Goal: Task Accomplishment & Management: Use online tool/utility

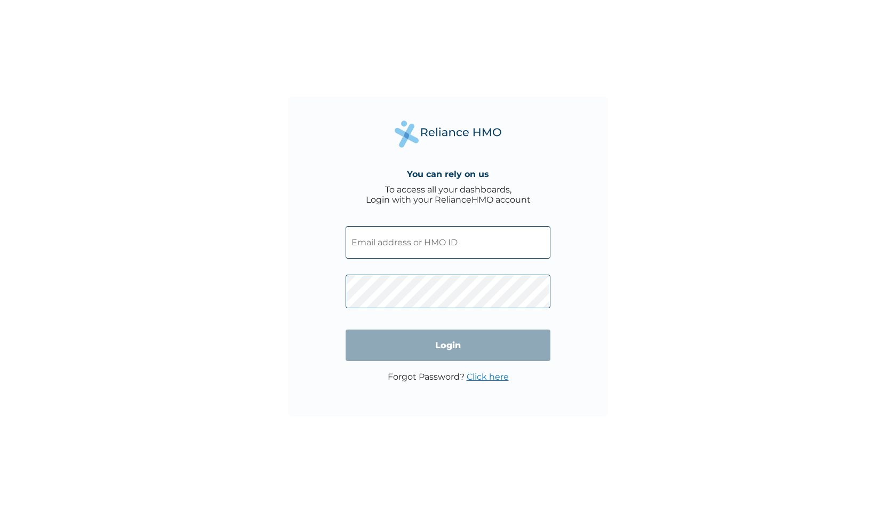
click at [429, 237] on input "text" at bounding box center [447, 242] width 205 height 33
type input "SNL/10356/B"
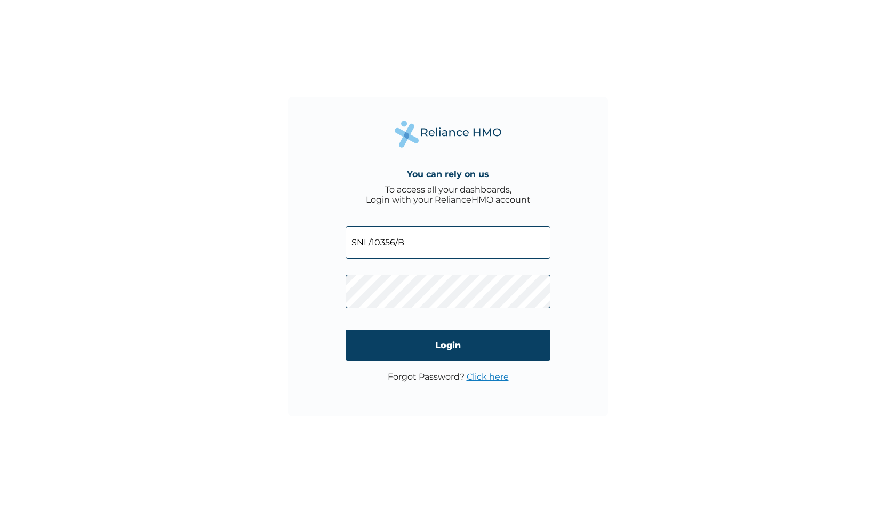
click input "Login" at bounding box center [447, 344] width 205 height 31
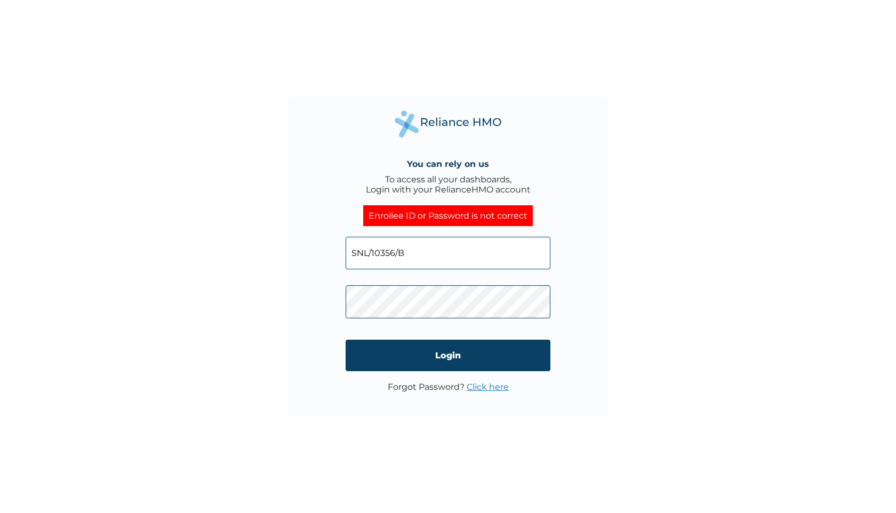
click at [424, 253] on input "SNL/10356/B" at bounding box center [447, 253] width 205 height 33
drag, startPoint x: 424, startPoint y: 253, endPoint x: 275, endPoint y: 251, distance: 149.3
click at [275, 251] on div "You can rely on us To access all your dashboards, Login with your RelianceHMO a…" at bounding box center [448, 256] width 896 height 513
type input "\"
type input "folashadeoluwaseun6@gmail.com"
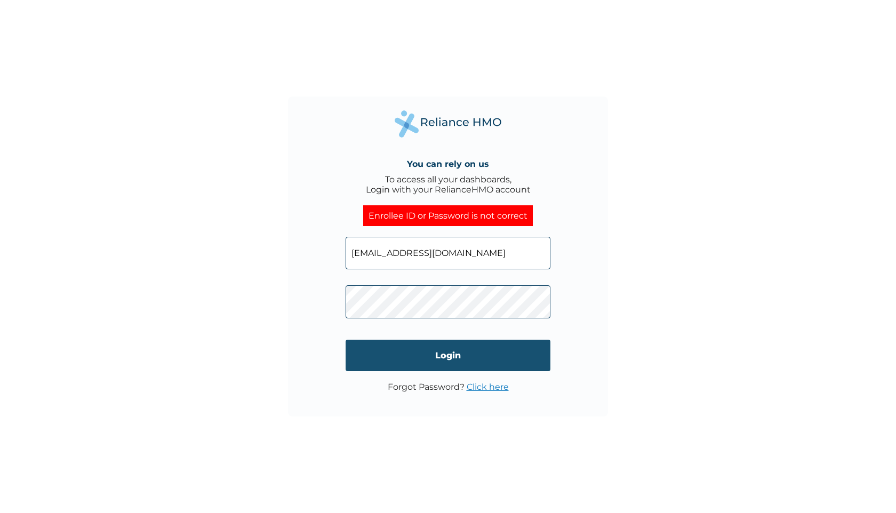
click at [423, 357] on input "Login" at bounding box center [447, 355] width 205 height 31
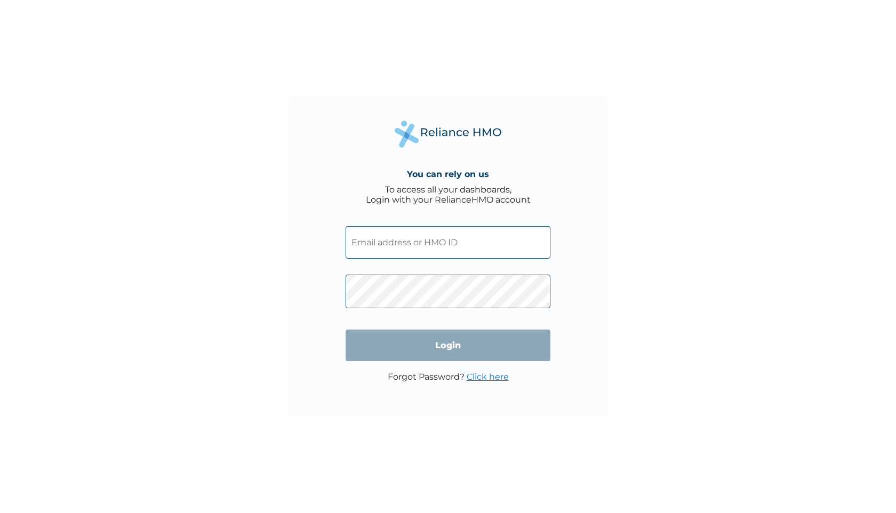
click at [404, 237] on input "text" at bounding box center [447, 242] width 205 height 33
type input "SNL/10356/B"
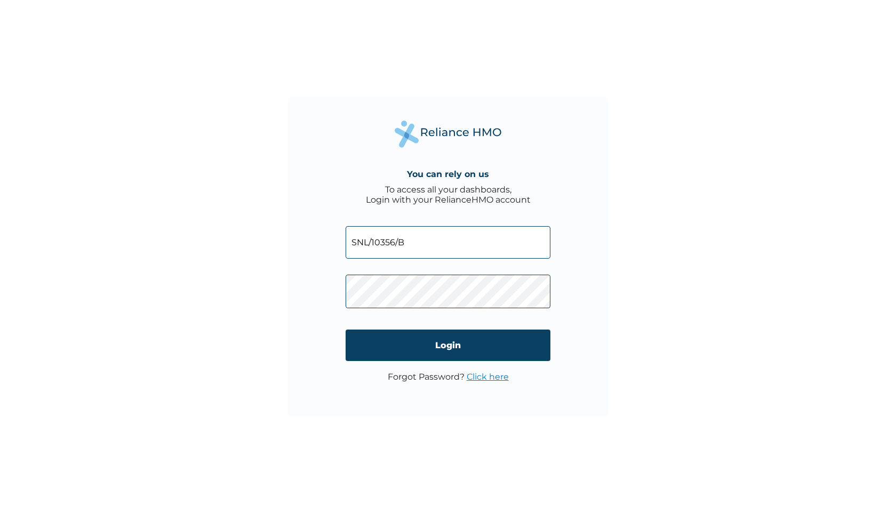
click input "Login" at bounding box center [447, 344] width 205 height 31
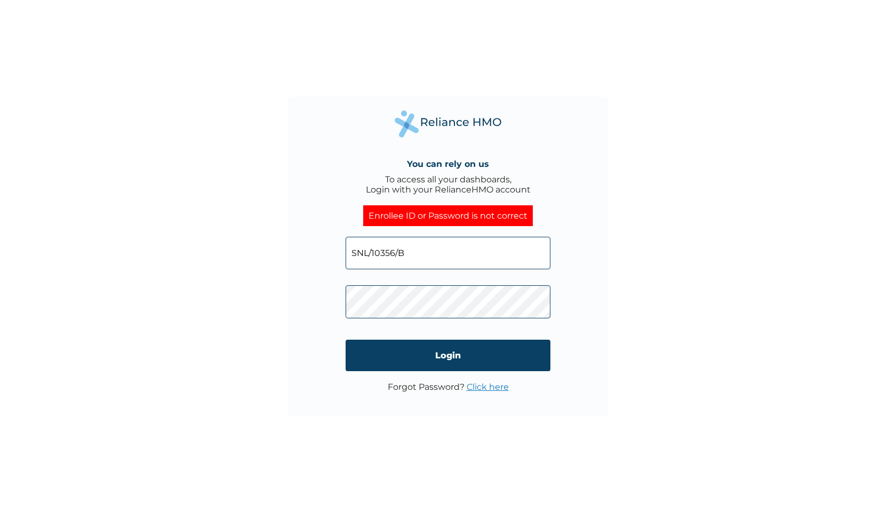
click at [484, 391] on link "Click here" at bounding box center [487, 387] width 42 height 10
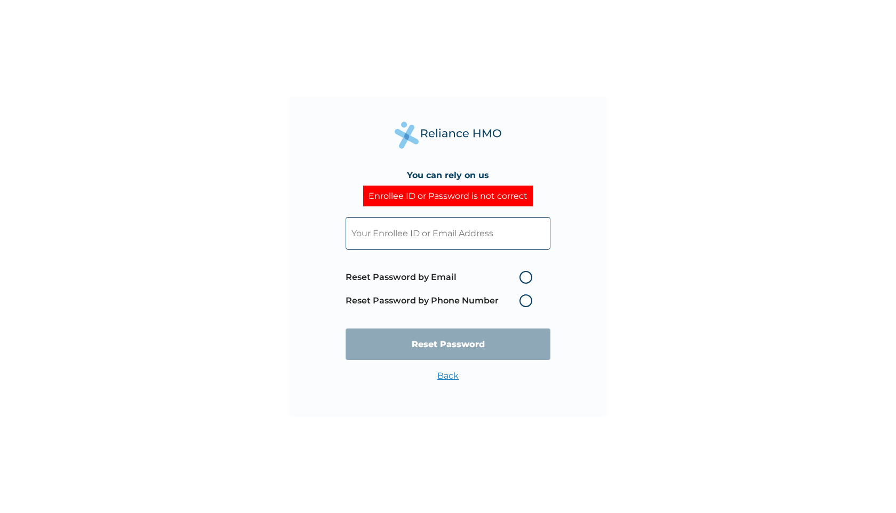
click at [524, 279] on label "Reset Password by Email" at bounding box center [441, 277] width 192 height 13
click at [521, 279] on input "Reset Password by Email" at bounding box center [512, 277] width 17 height 17
radio input "true"
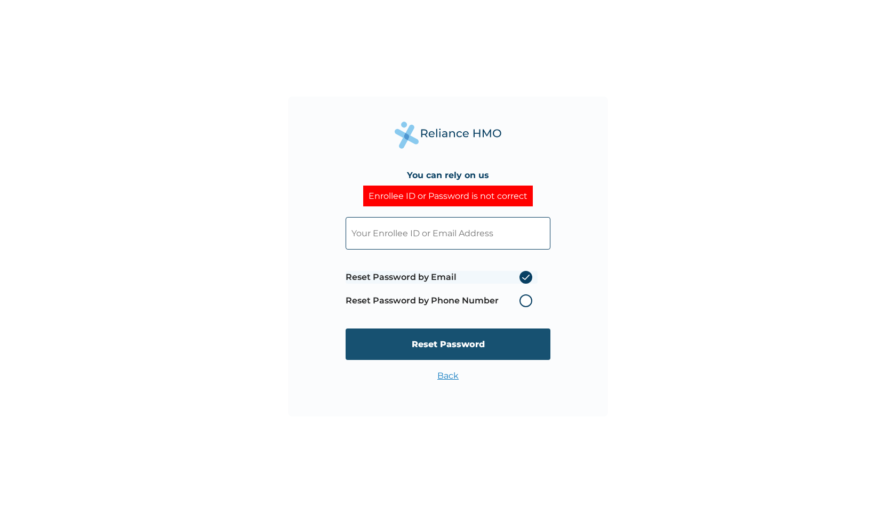
click at [488, 343] on input "Reset Password" at bounding box center [447, 343] width 205 height 31
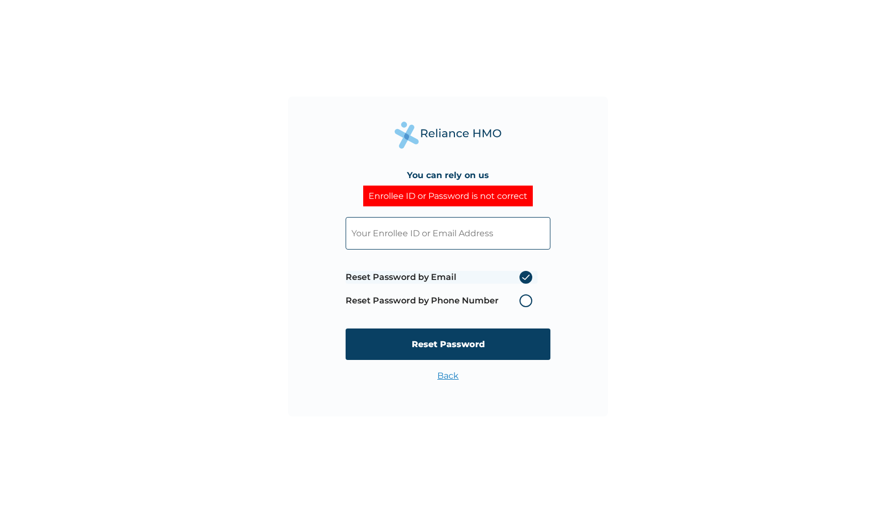
click at [451, 232] on input "text" at bounding box center [447, 233] width 205 height 33
type input "SNL/10356/B"
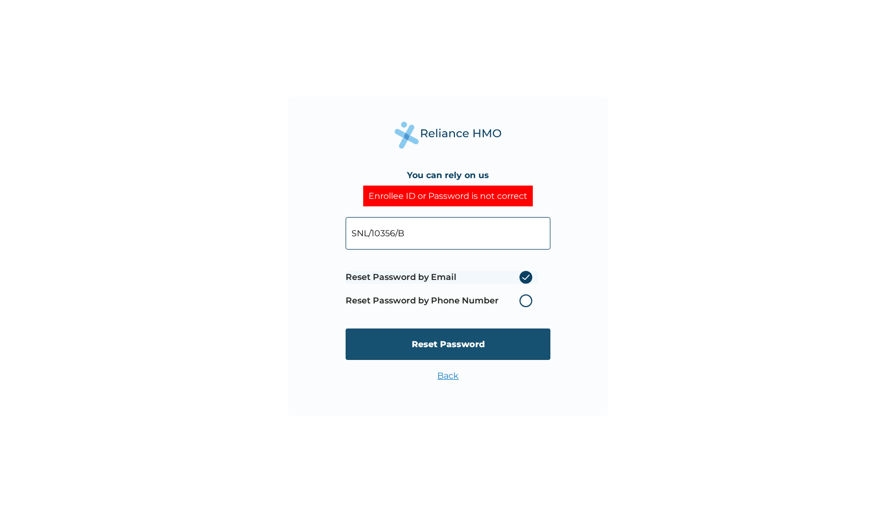
click at [486, 336] on input "Reset Password" at bounding box center [447, 343] width 205 height 31
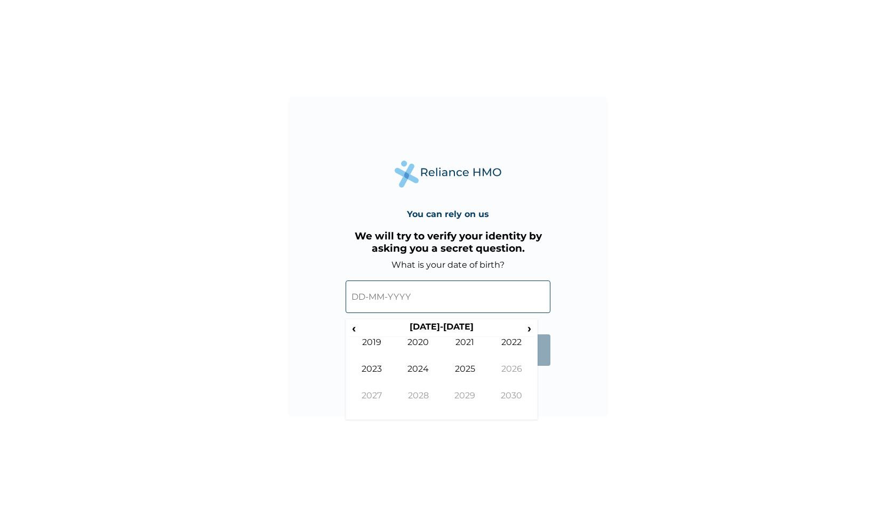
click at [388, 299] on input "text" at bounding box center [447, 296] width 205 height 33
click at [462, 324] on th "[DATE]-[DATE]" at bounding box center [441, 328] width 164 height 15
click at [358, 334] on span "‹" at bounding box center [353, 327] width 11 height 13
click at [358, 333] on span "‹" at bounding box center [353, 327] width 11 height 13
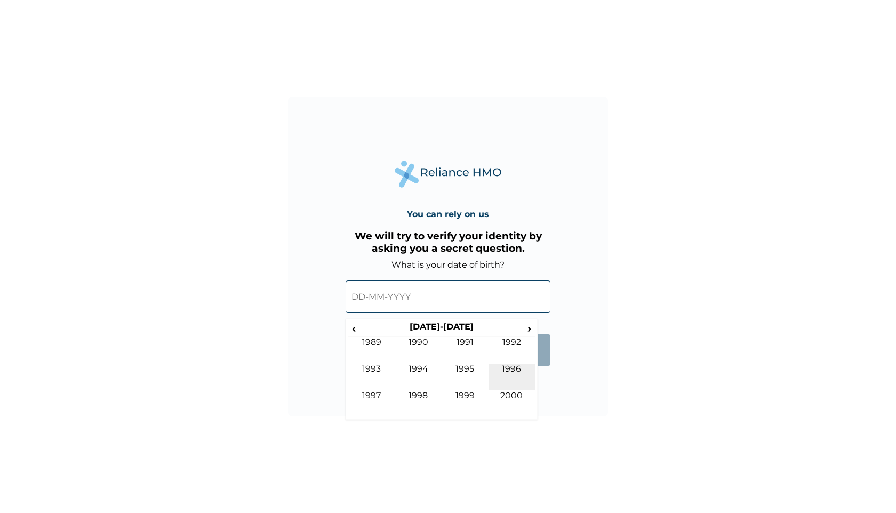
click at [515, 365] on td "1996" at bounding box center [511, 377] width 47 height 27
click at [429, 364] on td "Feb" at bounding box center [418, 350] width 47 height 27
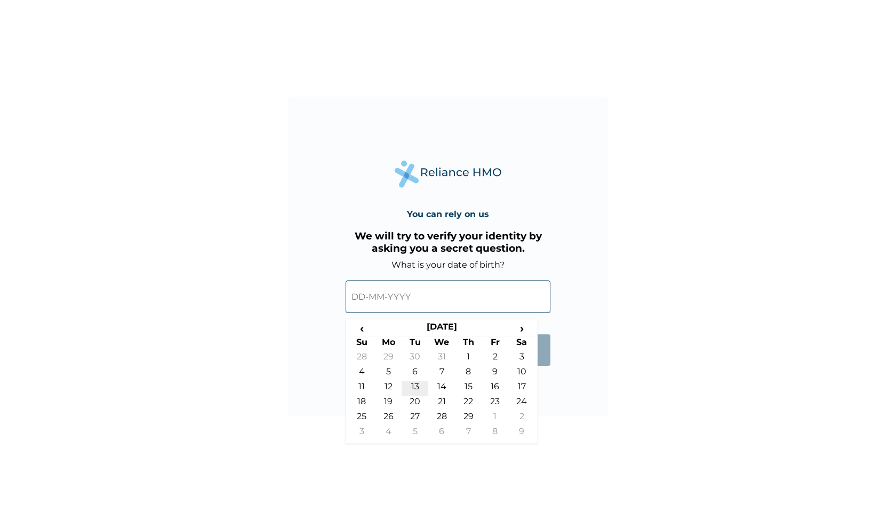
click at [421, 387] on td "13" at bounding box center [414, 388] width 27 height 15
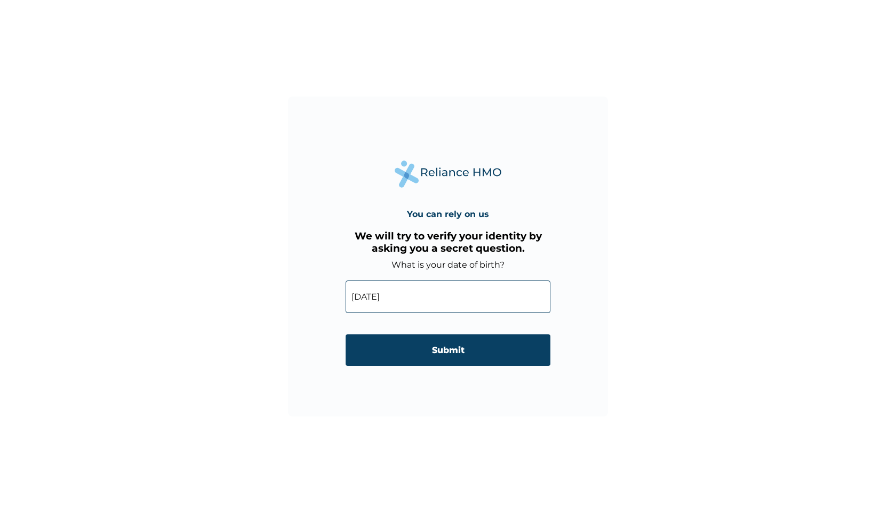
click at [375, 300] on input "13-02-1996" at bounding box center [447, 296] width 205 height 33
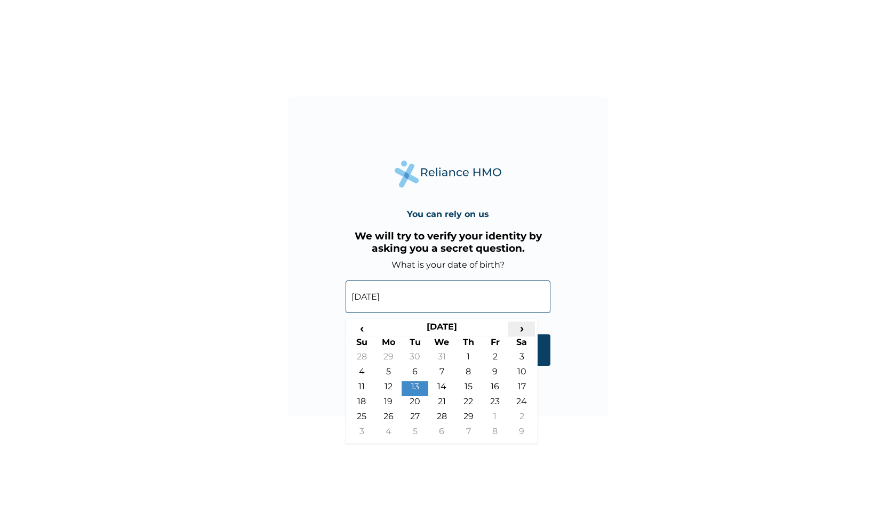
click at [521, 329] on span "›" at bounding box center [521, 327] width 27 height 13
click at [464, 385] on td "13" at bounding box center [468, 388] width 27 height 15
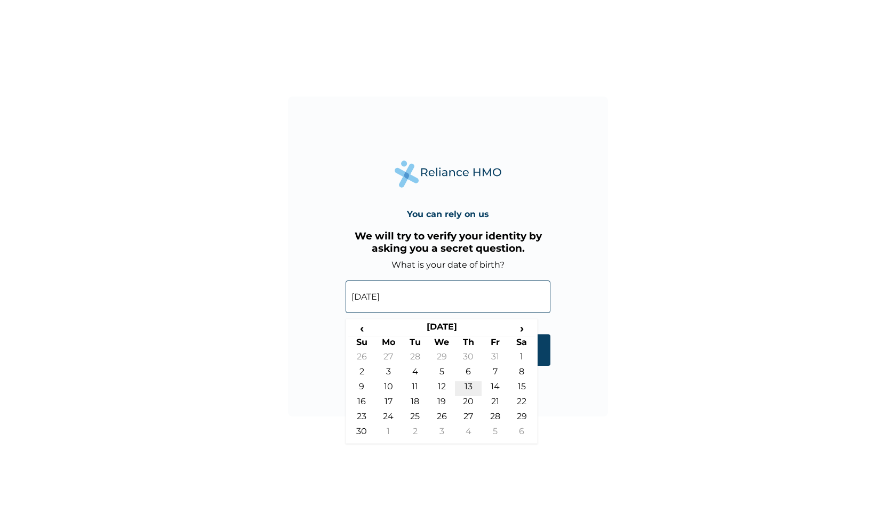
type input "13-06-1996"
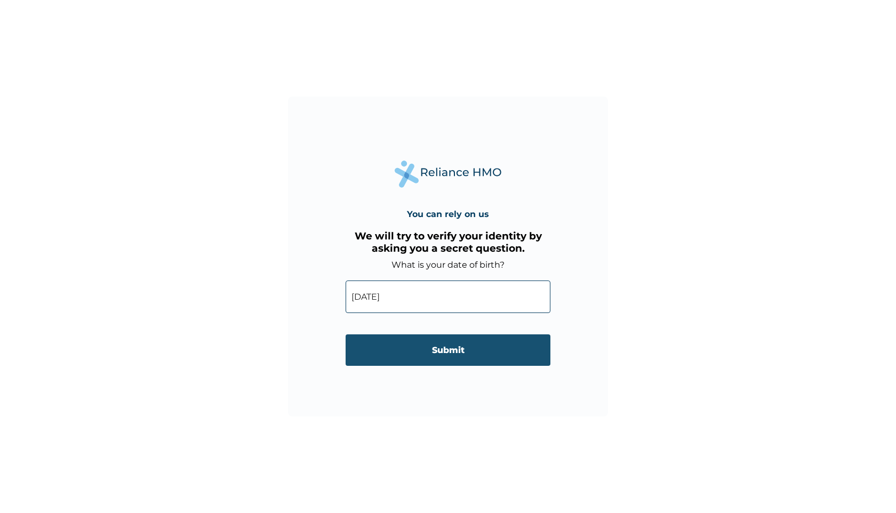
click at [484, 344] on input "Submit" at bounding box center [447, 349] width 205 height 31
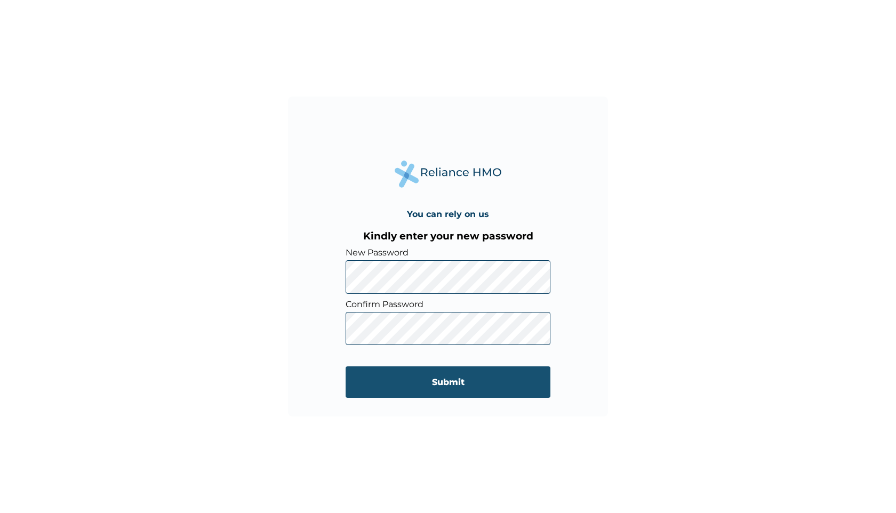
click at [468, 394] on input "Submit" at bounding box center [447, 381] width 205 height 31
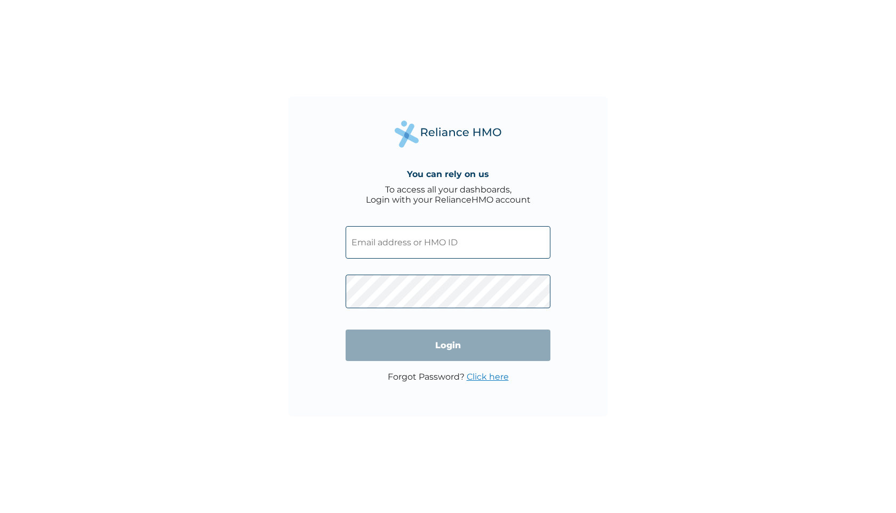
click at [396, 239] on input "text" at bounding box center [447, 242] width 205 height 33
type input "SNL/10356/B"
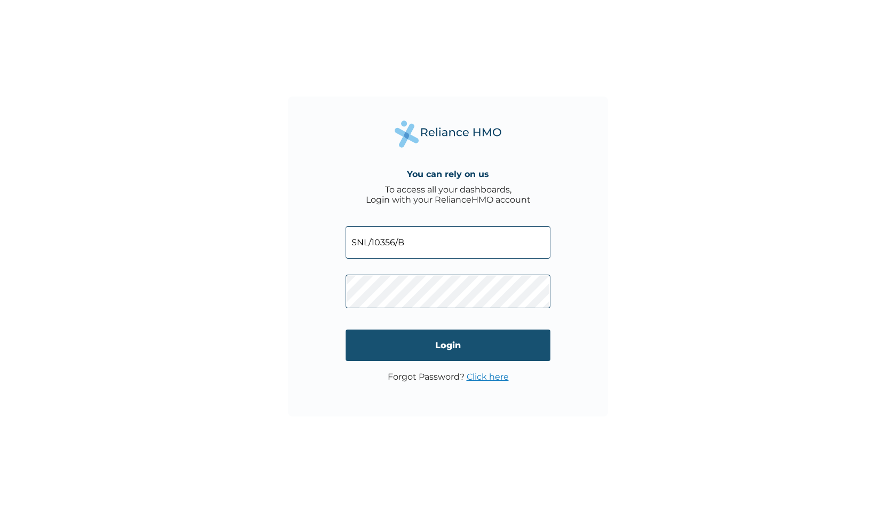
click at [460, 341] on input "Login" at bounding box center [447, 344] width 205 height 31
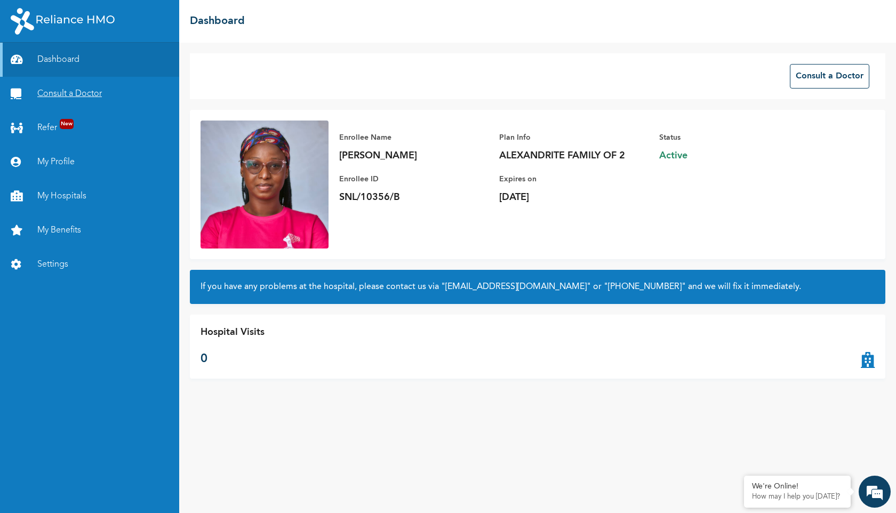
click at [69, 94] on link "Consult a Doctor" at bounding box center [89, 94] width 179 height 34
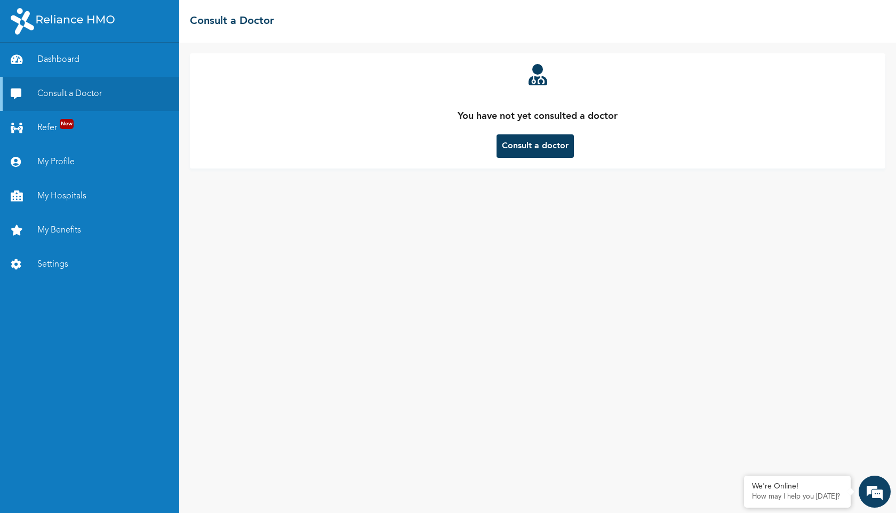
click at [517, 149] on button "Consult a doctor" at bounding box center [534, 145] width 77 height 23
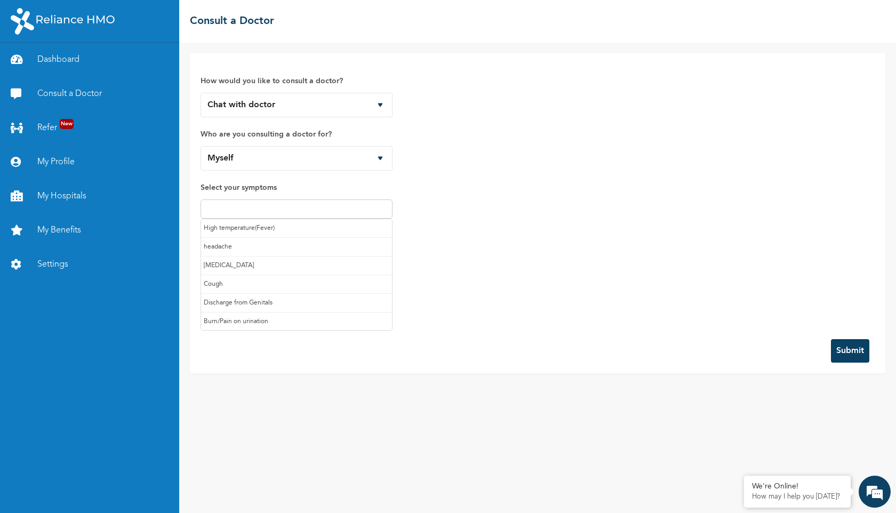
click at [235, 210] on input "text" at bounding box center [297, 209] width 186 height 13
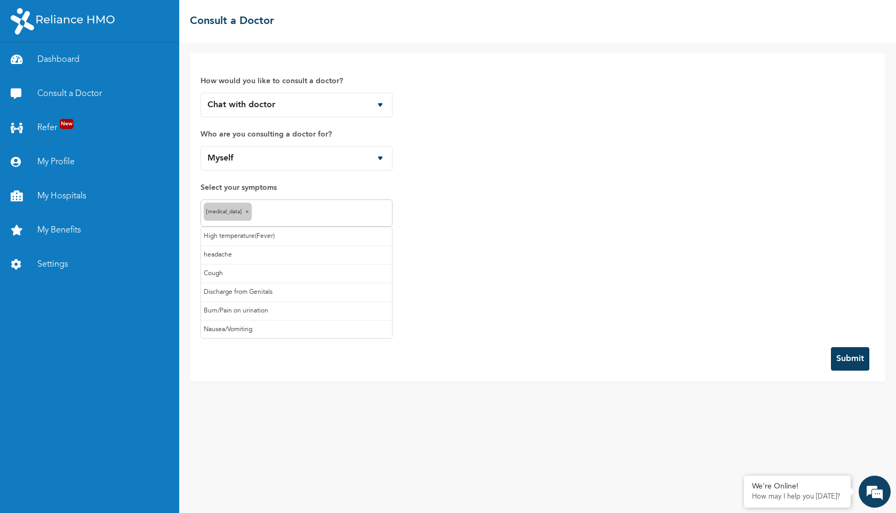
click at [284, 215] on input "text" at bounding box center [321, 213] width 135 height 13
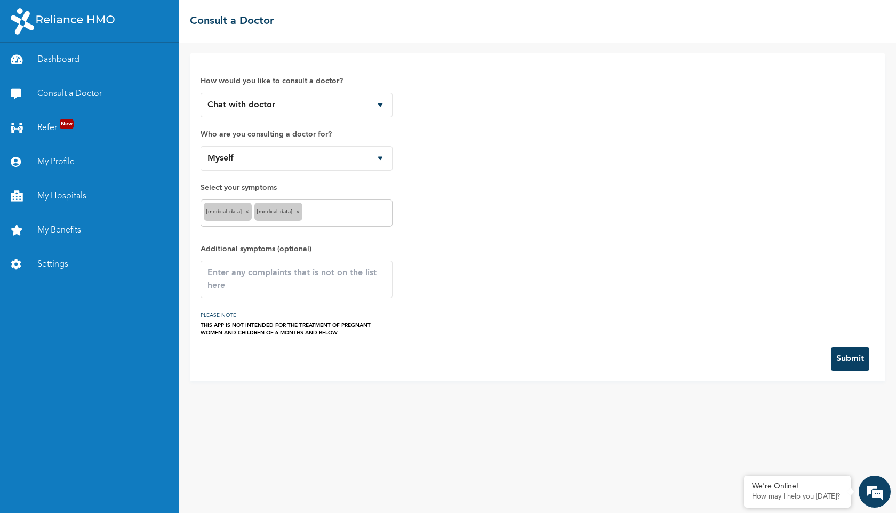
click at [316, 206] on div "Heartburn × Runny nose ×" at bounding box center [296, 212] width 192 height 27
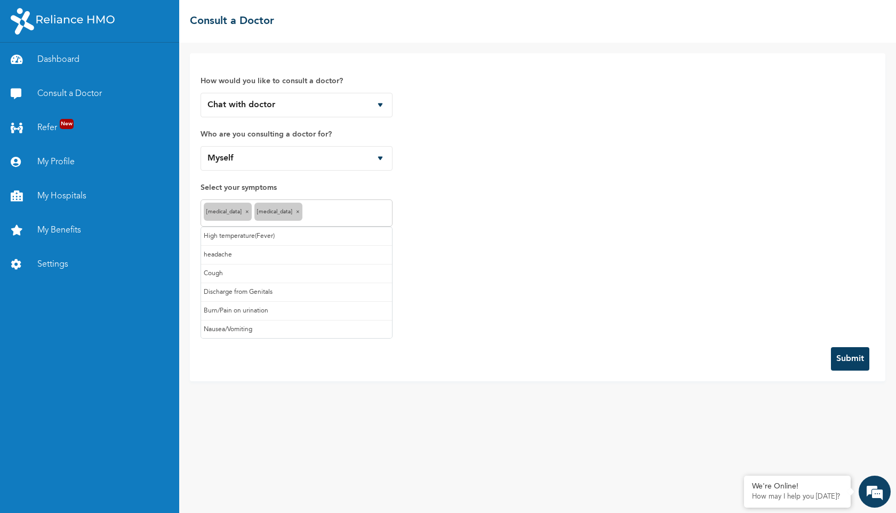
click at [320, 216] on input "text" at bounding box center [347, 213] width 84 height 13
click at [363, 213] on input "text" at bounding box center [368, 213] width 41 height 13
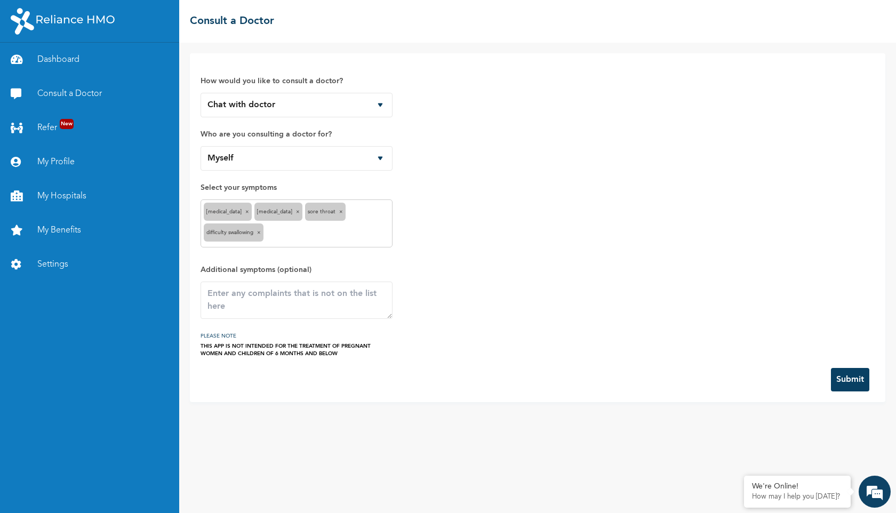
click at [840, 382] on button "Submit" at bounding box center [850, 379] width 38 height 23
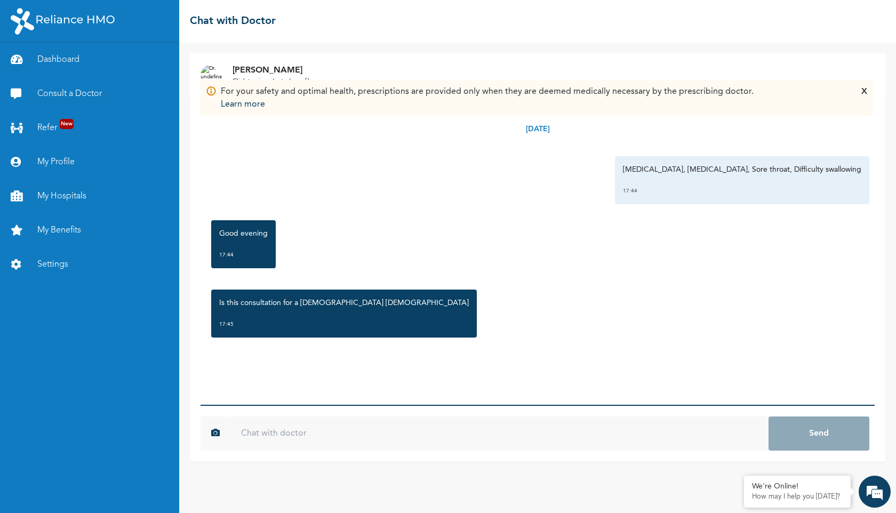
click at [433, 425] on input "text" at bounding box center [499, 433] width 538 height 34
type input "yes"
click at [768, 416] on button "Send" at bounding box center [818, 433] width 101 height 34
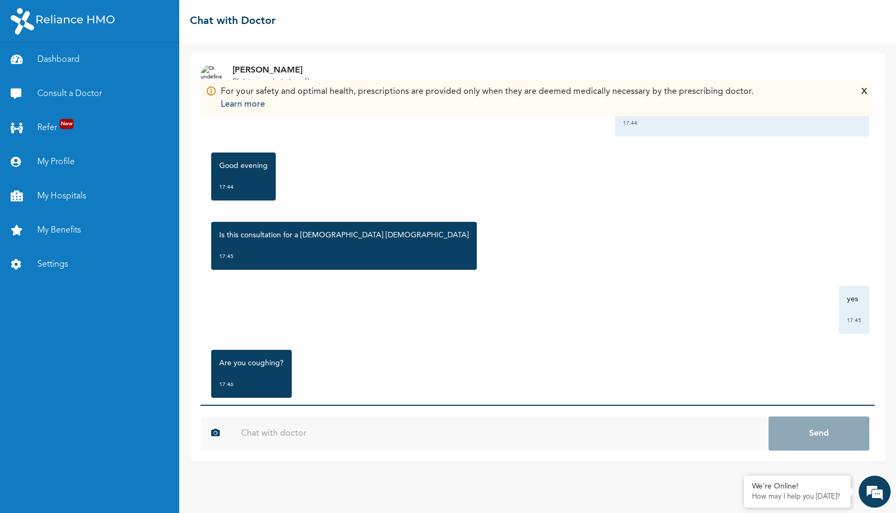
scroll to position [90, 0]
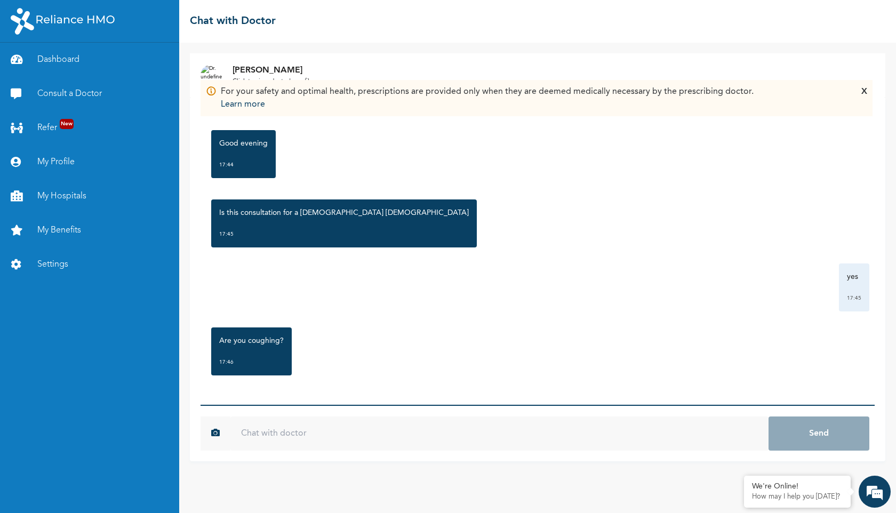
click at [360, 437] on input "text" at bounding box center [499, 433] width 538 height 34
type input "yes"
click at [768, 416] on button "Send" at bounding box center [818, 433] width 101 height 34
type input "i"
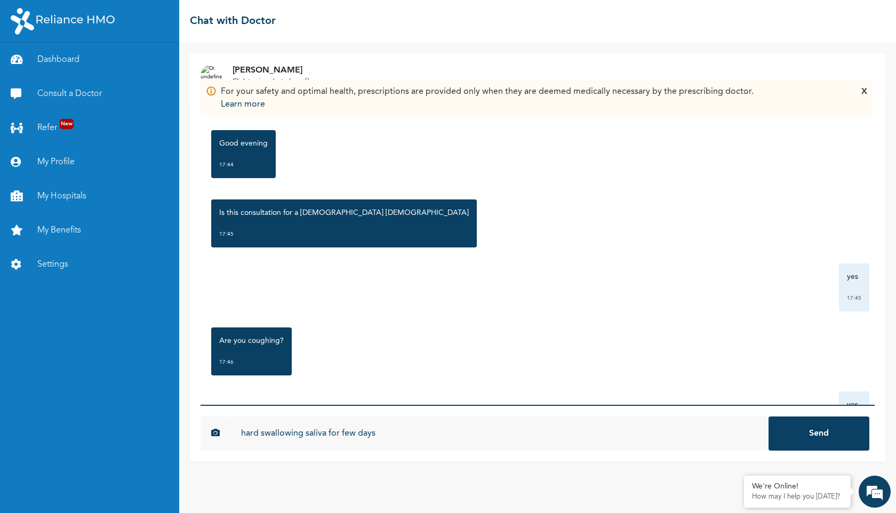
type input "hard swallowing saliva for few days"
click at [768, 416] on button "Send" at bounding box center [818, 433] width 101 height 34
type input "when i am coughing, it hurts my chest"
click at [768, 416] on button "Send" at bounding box center [818, 433] width 101 height 34
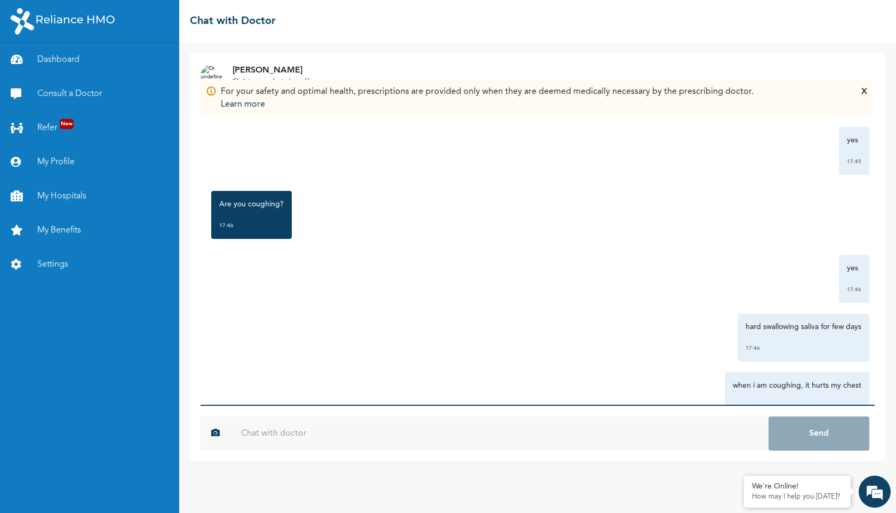
scroll to position [266, 0]
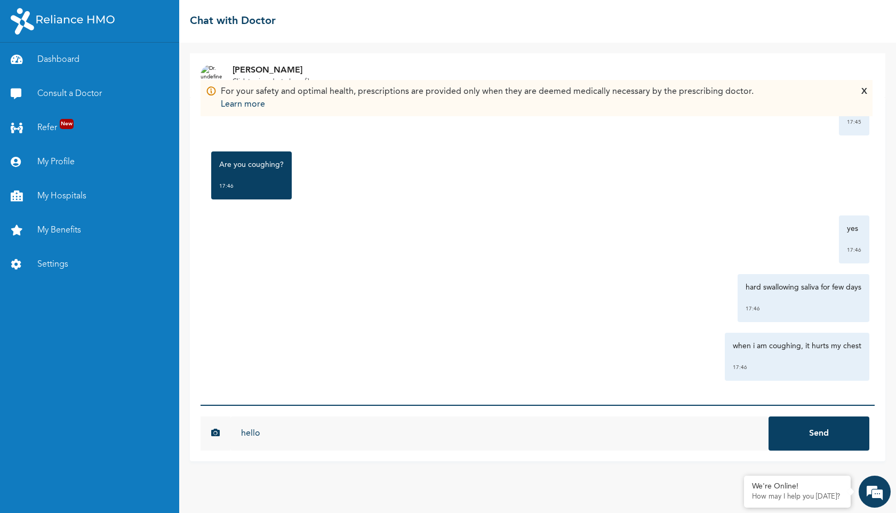
type input "hello"
click at [768, 416] on button "Send" at bounding box center [818, 433] width 101 height 34
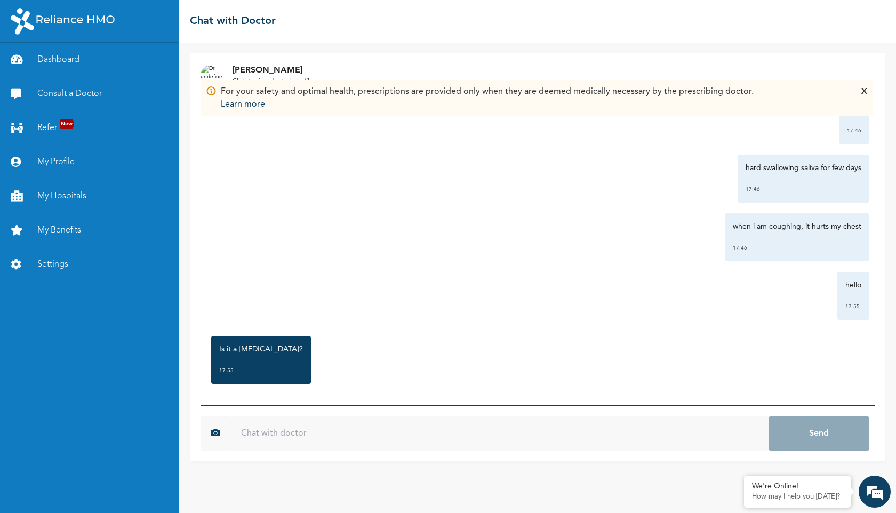
scroll to position [394, 0]
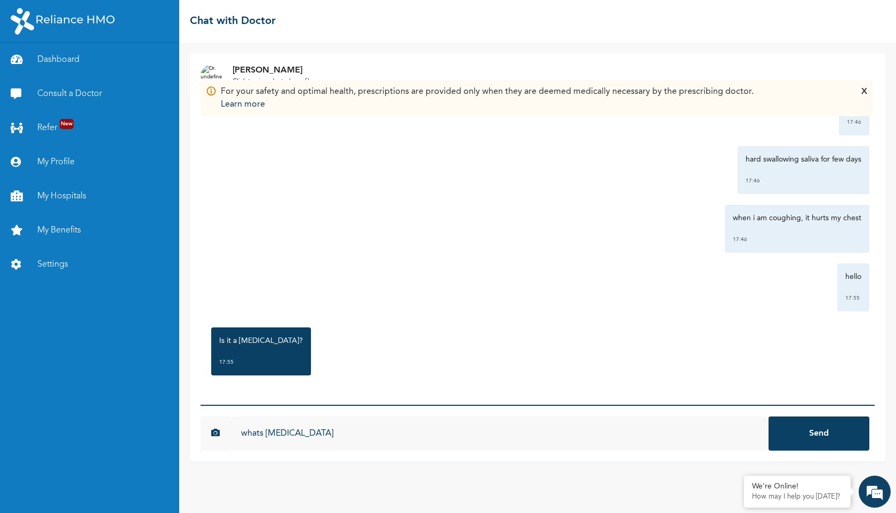
type input "whats [MEDICAL_DATA]"
click at [768, 416] on button "Send" at bounding box center [818, 433] width 101 height 34
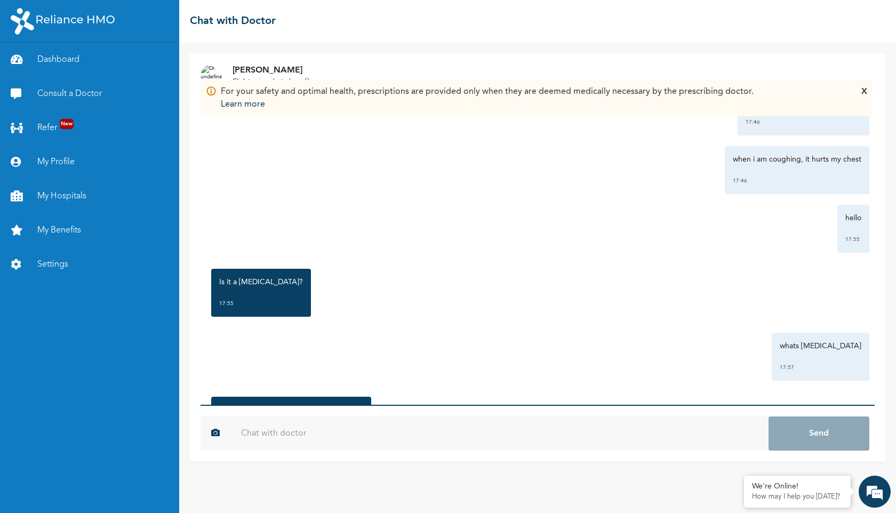
scroll to position [522, 0]
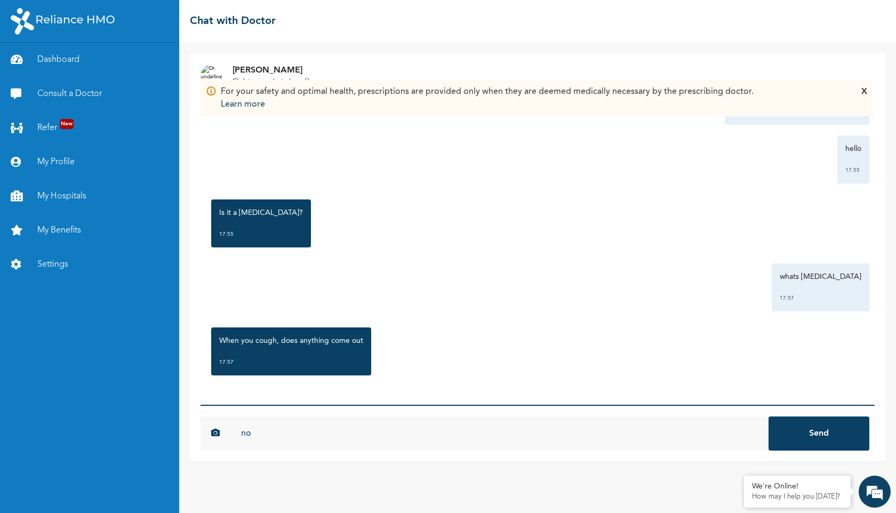
type input "no"
click at [768, 416] on button "Send" at bounding box center [818, 433] width 101 height 34
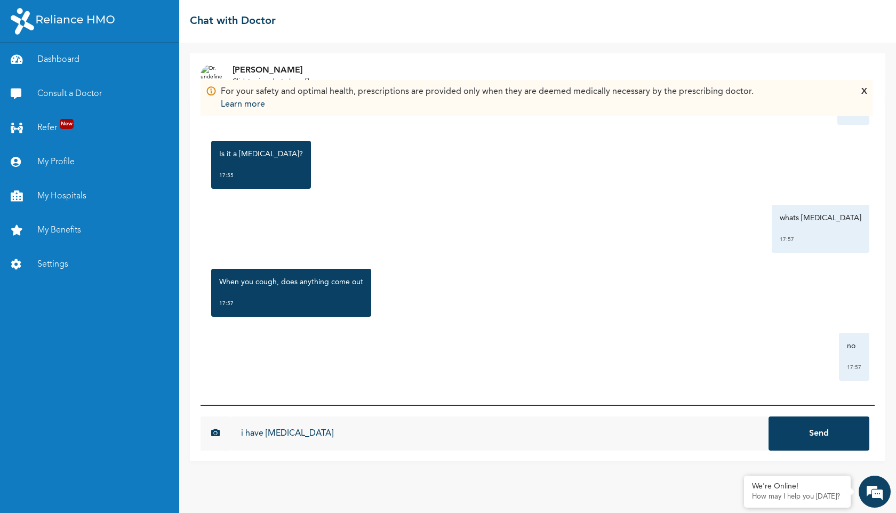
type input "i have [MEDICAL_DATA]"
click at [768, 416] on button "Send" at bounding box center [818, 433] width 101 height 34
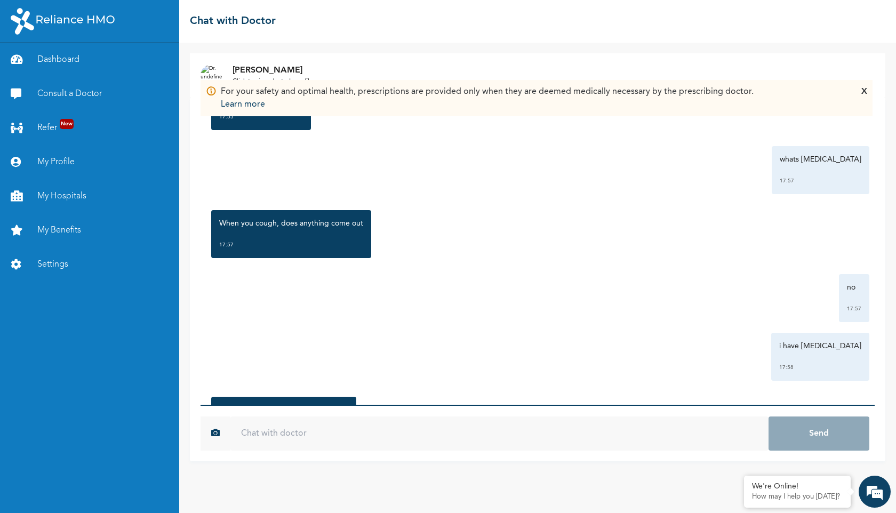
scroll to position [708, 0]
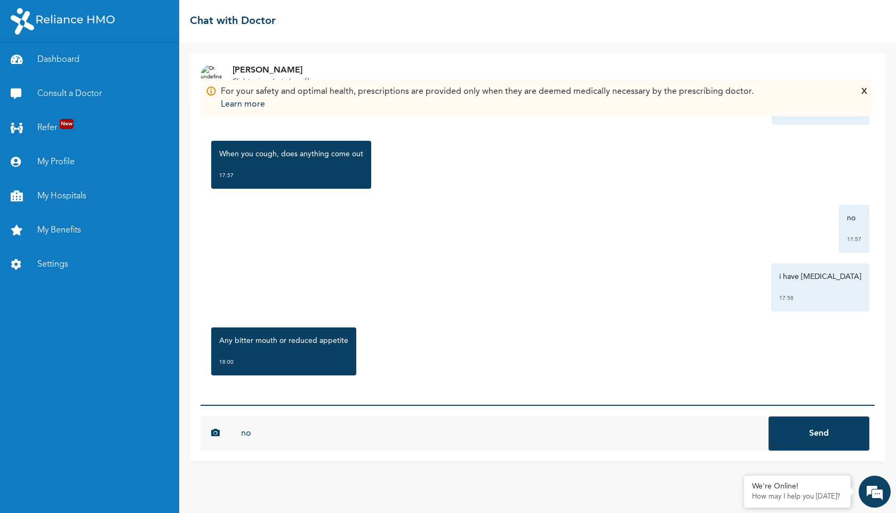
type input "no"
click at [768, 416] on button "Send" at bounding box center [818, 433] width 101 height 34
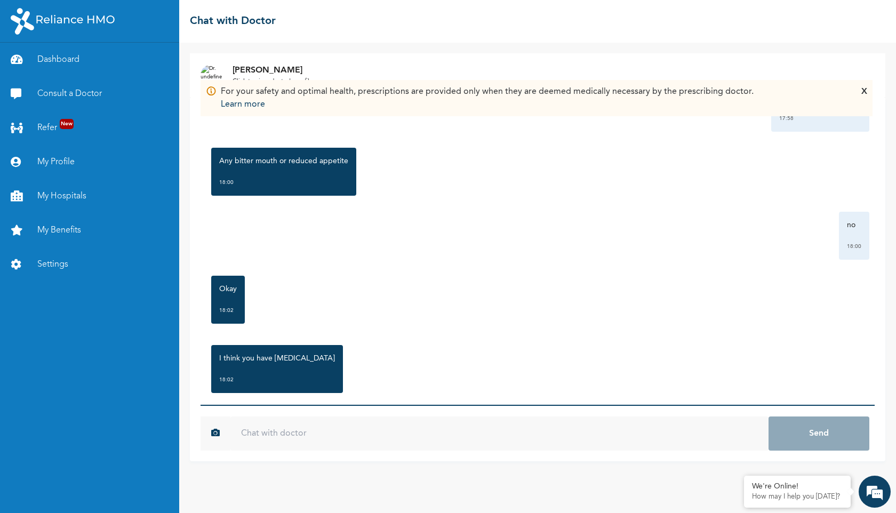
scroll to position [899, 0]
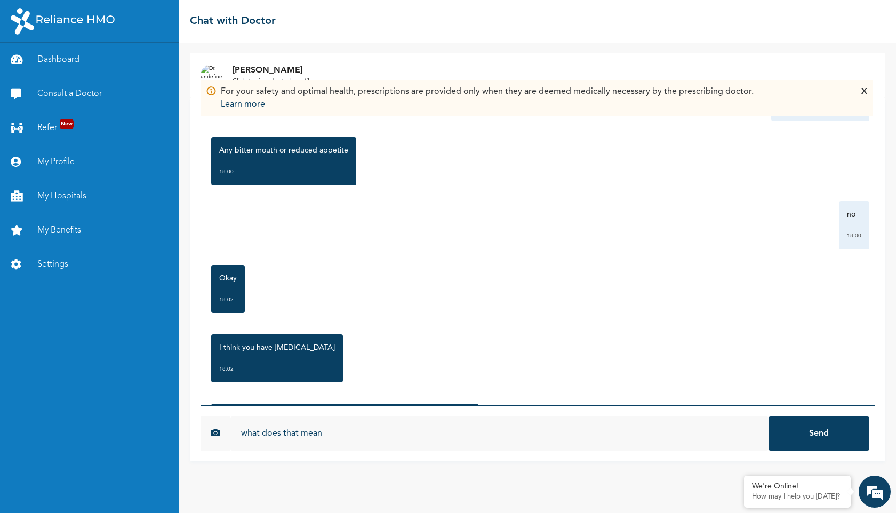
type input "what does that mean"
click at [768, 416] on button "Send" at bounding box center [818, 433] width 101 height 34
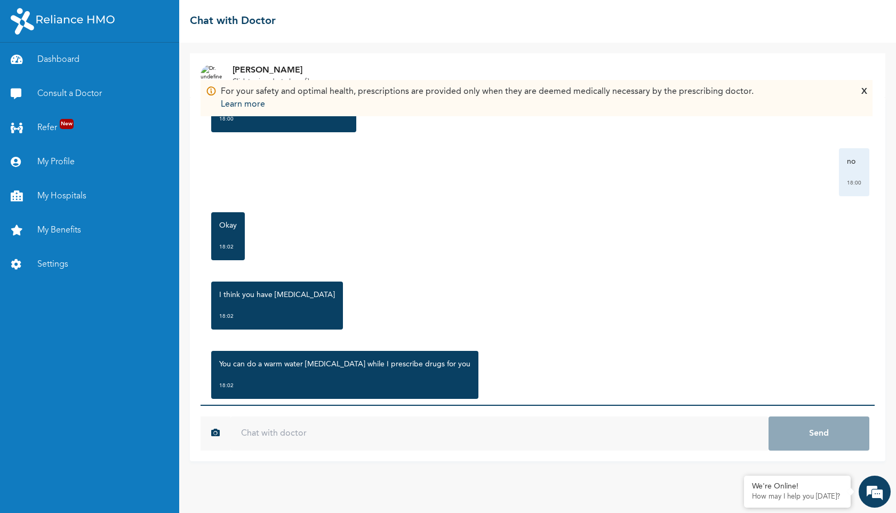
scroll to position [1034, 0]
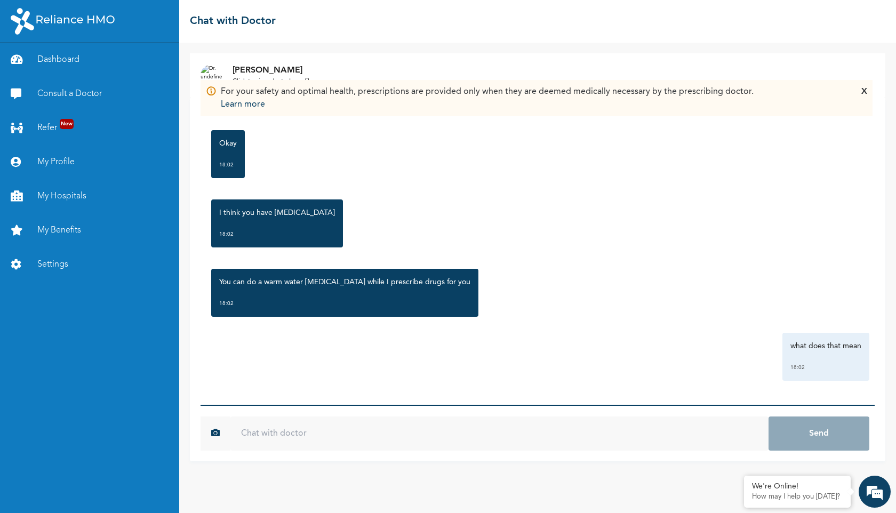
click at [527, 288] on div "You can do a warm water gargle while I prescribe drugs for you 18:02" at bounding box center [537, 292] width 663 height 59
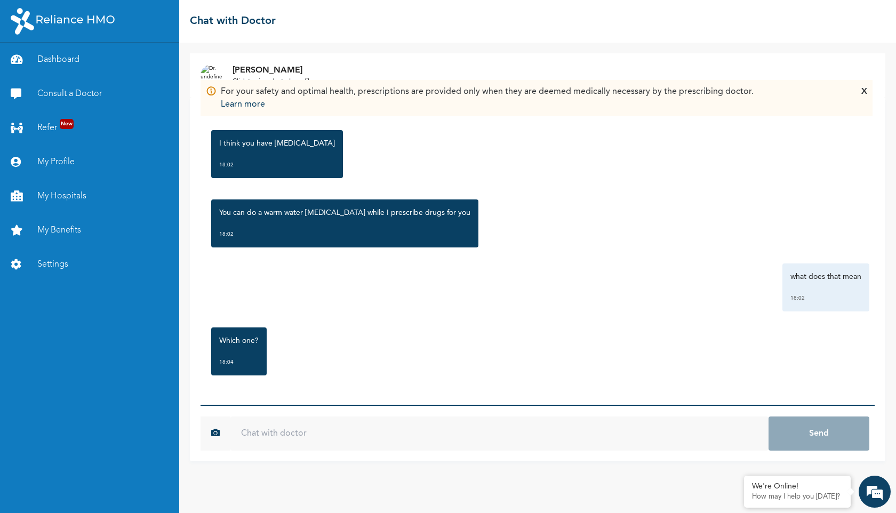
click at [402, 422] on input "text" at bounding box center [499, 433] width 538 height 34
type input "[MEDICAL_DATA]"
click at [768, 416] on button "Send" at bounding box center [818, 433] width 101 height 34
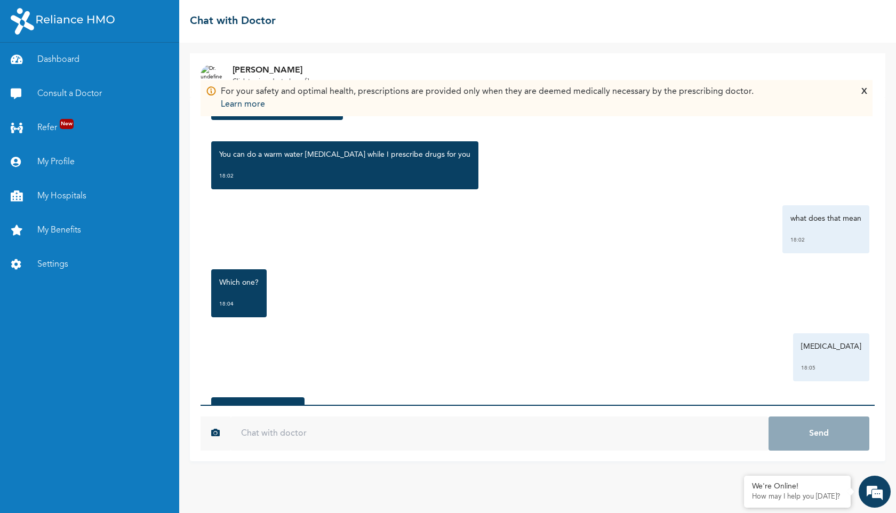
scroll to position [1231, 0]
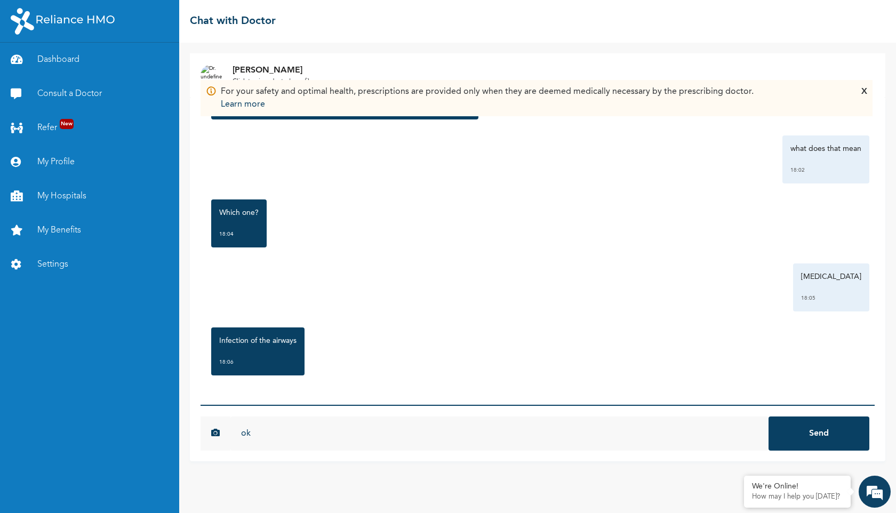
type input "ok"
click at [768, 416] on button "Send" at bounding box center [818, 433] width 101 height 34
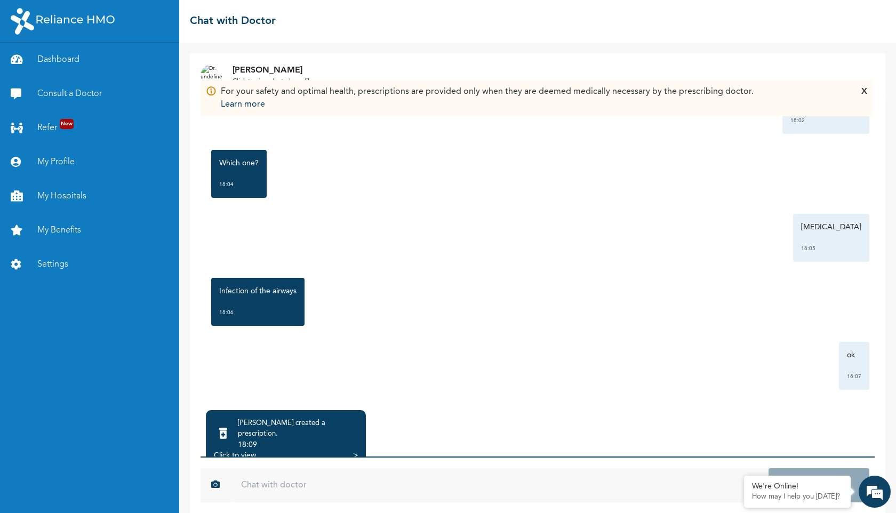
scroll to position [1300, 0]
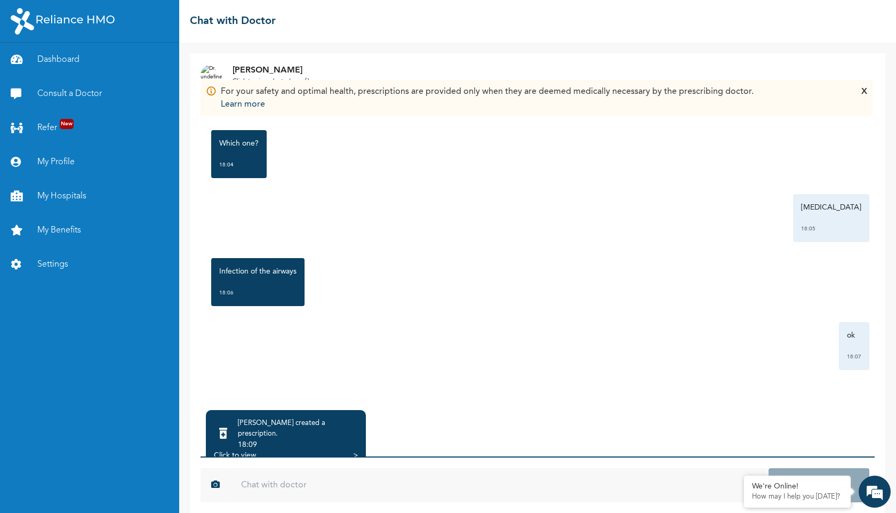
click at [343, 464] on form "670eae328d3b23507918df102acdb044e9d64a8c35bf4c0daaddb6ae3ad7d9d3 Send" at bounding box center [537, 484] width 674 height 57
click at [344, 439] on div "18:09" at bounding box center [298, 444] width 120 height 11
click at [319, 425] on div "Dr. Aliu created a prescription ." at bounding box center [298, 428] width 120 height 21
click at [348, 450] on div "Click to view >" at bounding box center [286, 455] width 144 height 11
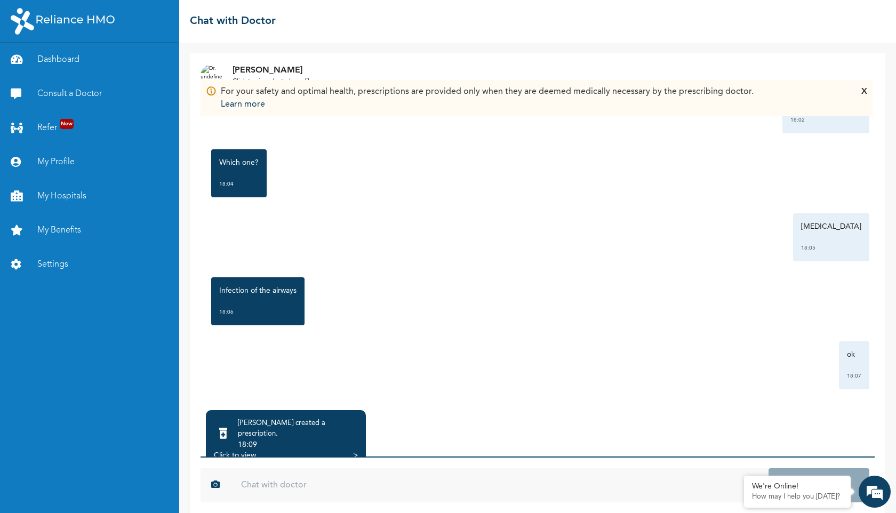
scroll to position [1369, 0]
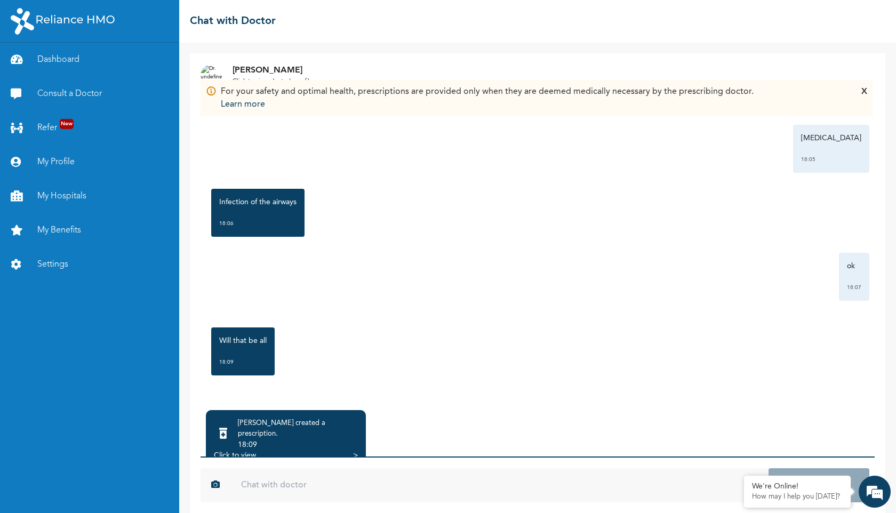
click at [307, 426] on div "Dr. Aliu created a prescription ." at bounding box center [298, 428] width 120 height 21
click at [268, 450] on div "Click to view >" at bounding box center [286, 455] width 144 height 11
click at [365, 451] on div "Dr. Aliu created a prescription . 18:09 Click to view >" at bounding box center [286, 439] width 160 height 59
click at [356, 450] on div ">" at bounding box center [355, 455] width 5 height 11
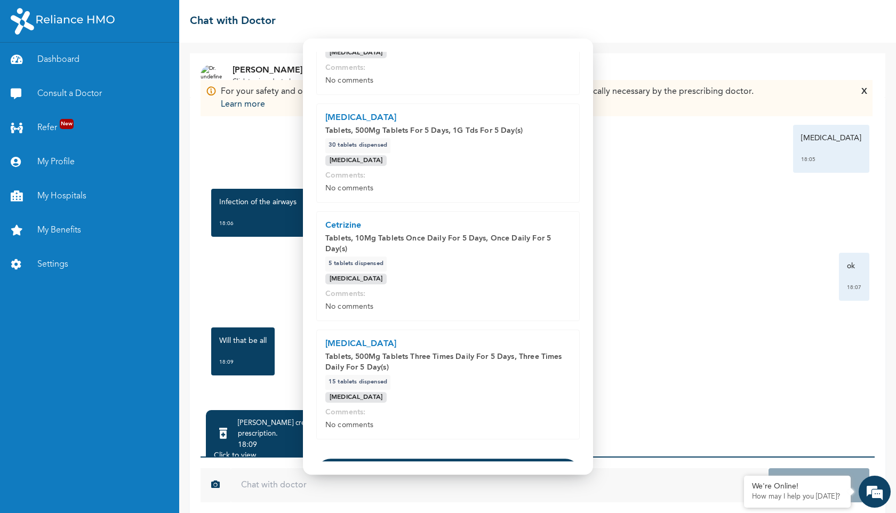
scroll to position [267, 0]
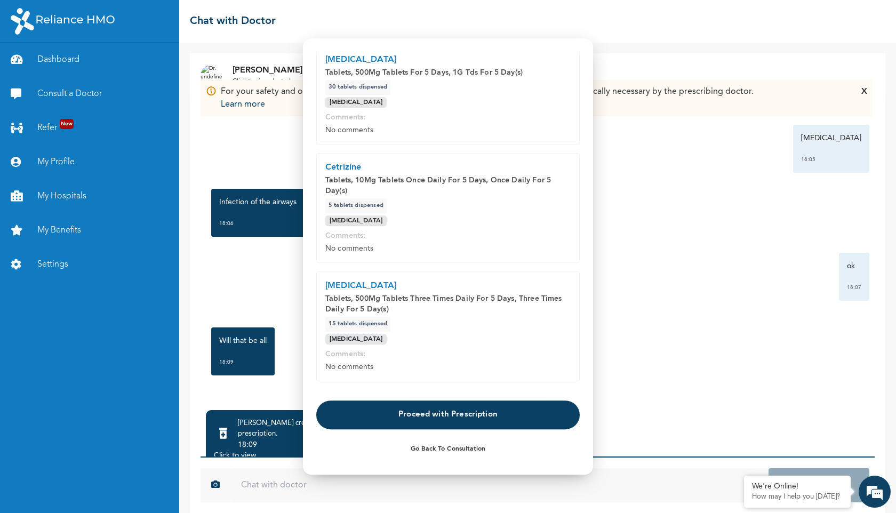
click at [430, 414] on button "Proceed with Prescription" at bounding box center [447, 414] width 263 height 29
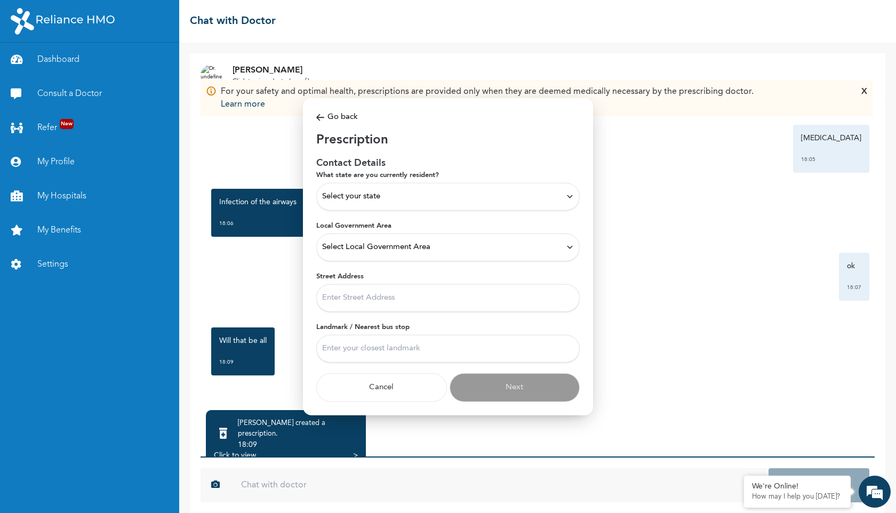
scroll to position [0, 0]
click at [382, 197] on div "Select your state" at bounding box center [448, 196] width 252 height 12
click at [352, 246] on p "Lagos" at bounding box center [448, 250] width 252 height 13
click at [353, 243] on span "Select Local Government Area" at bounding box center [376, 247] width 108 height 12
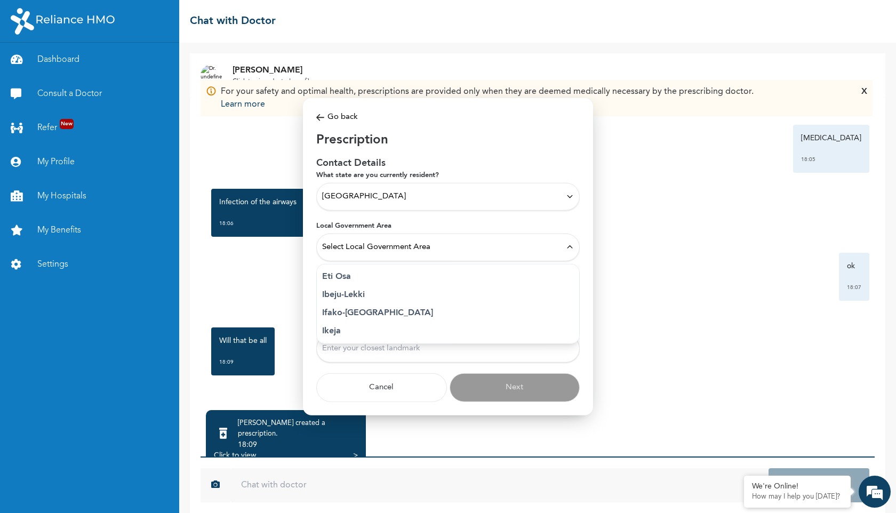
scroll to position [127, 0]
click at [348, 331] on p "Ikeja" at bounding box center [448, 332] width 252 height 13
click at [368, 303] on input "Street Address" at bounding box center [447, 298] width 263 height 28
type input "O"
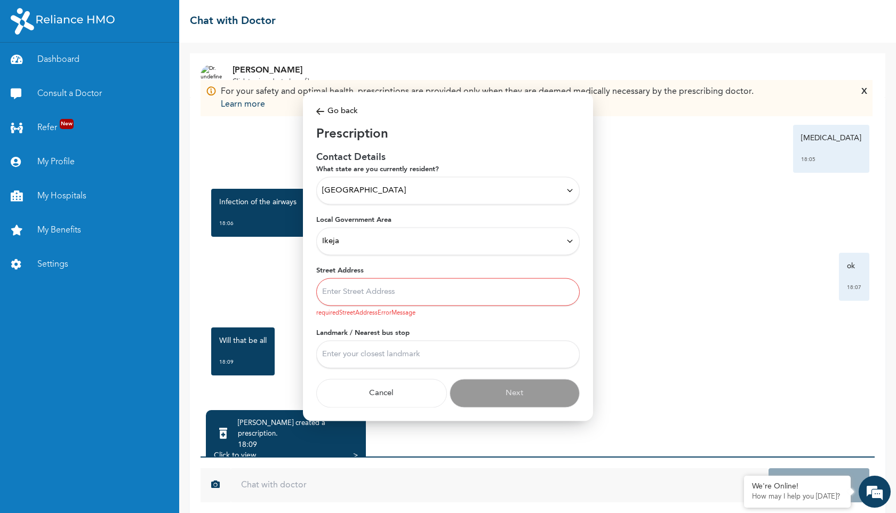
type input "N"
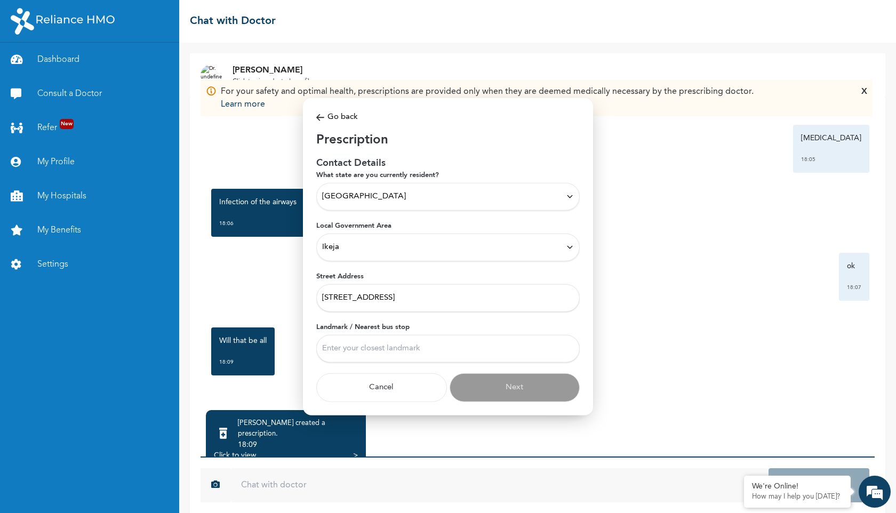
click at [364, 286] on input "No 3 Adesina street, Harmony estate, Ojod" at bounding box center [447, 298] width 263 height 28
drag, startPoint x: 459, startPoint y: 296, endPoint x: 157, endPoint y: 292, distance: 302.3
click at [157, 292] on body "Dashboard Consult a Doctor Refer New My Profile My Hospitals My Benefits Settin…" at bounding box center [448, 256] width 896 height 513
click at [349, 295] on input "Ojod" at bounding box center [447, 298] width 263 height 28
type input "Ojodu"
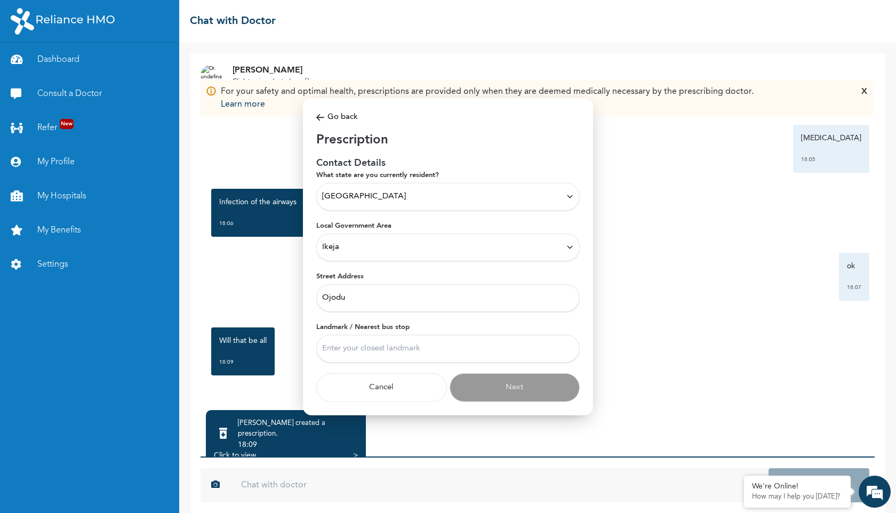
click at [372, 352] on input "Landmark / Nearest bus stop" at bounding box center [447, 348] width 263 height 28
type input "Ojodu"
click at [550, 383] on button "Next" at bounding box center [514, 387] width 131 height 29
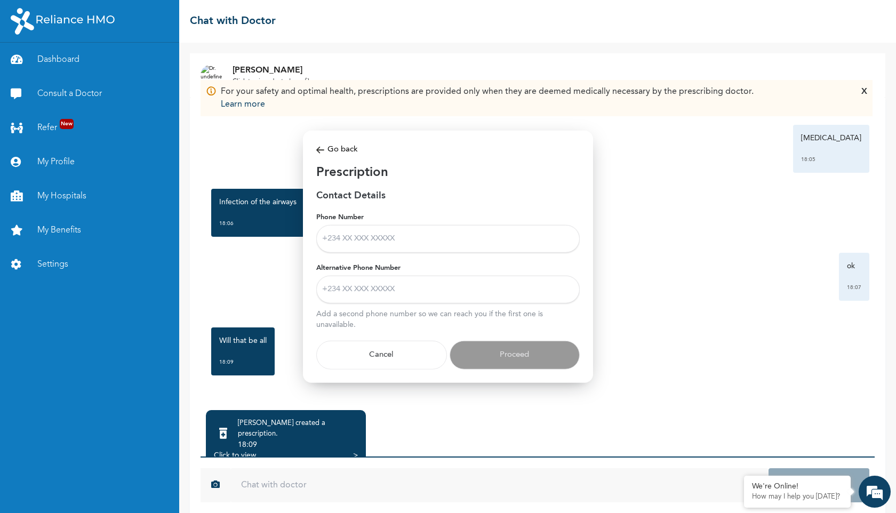
click at [425, 235] on input "Phone Number" at bounding box center [447, 238] width 263 height 28
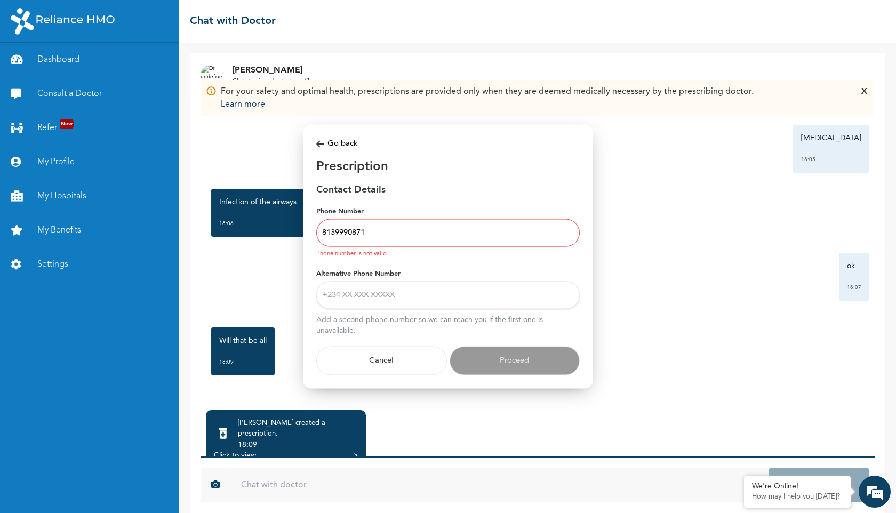
click at [321, 231] on input "8139990871" at bounding box center [447, 233] width 263 height 28
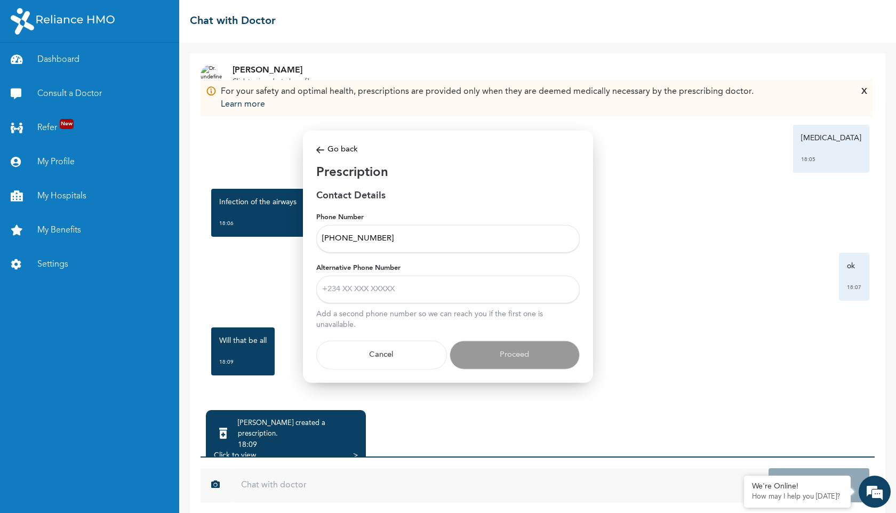
type input "+2348139990871"
click at [372, 294] on input "Alternative Phone Number" at bounding box center [447, 289] width 263 height 28
type input "+2349093309067"
click at [542, 361] on button "Proceed" at bounding box center [514, 354] width 131 height 29
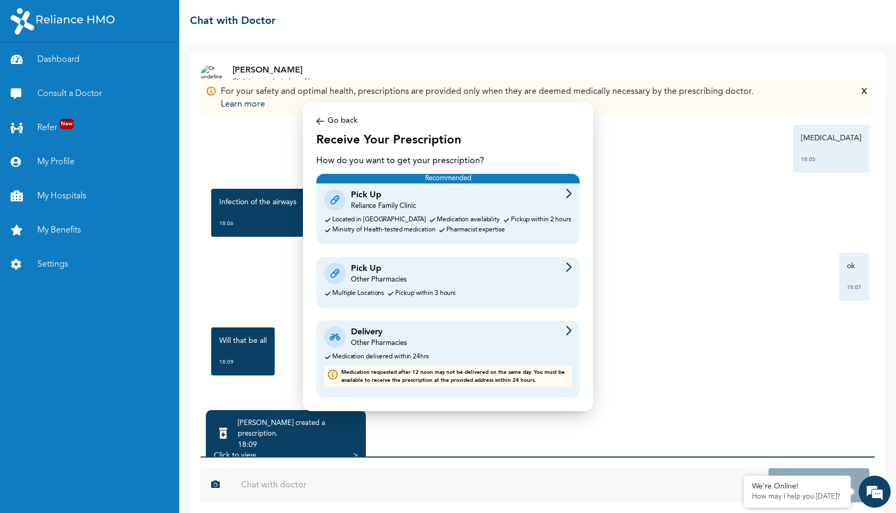
click at [476, 276] on div "Pick Up Other Pharmacies" at bounding box center [447, 273] width 247 height 22
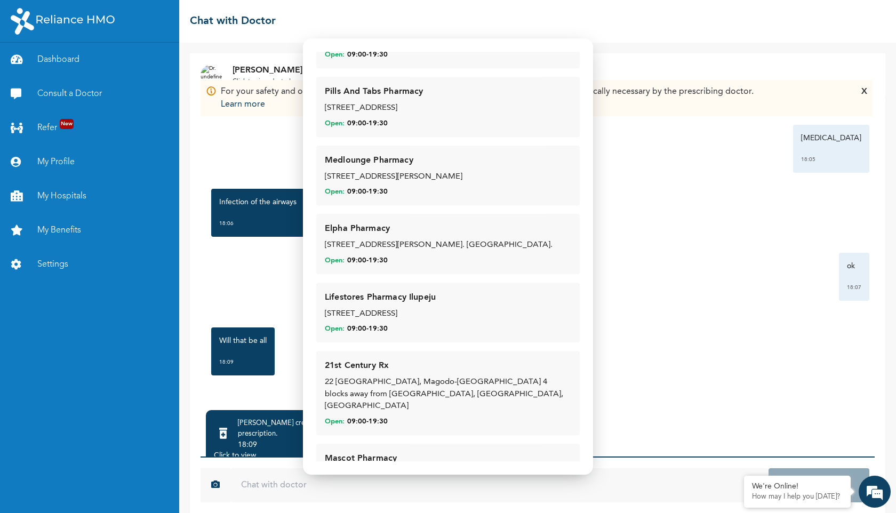
scroll to position [0, 0]
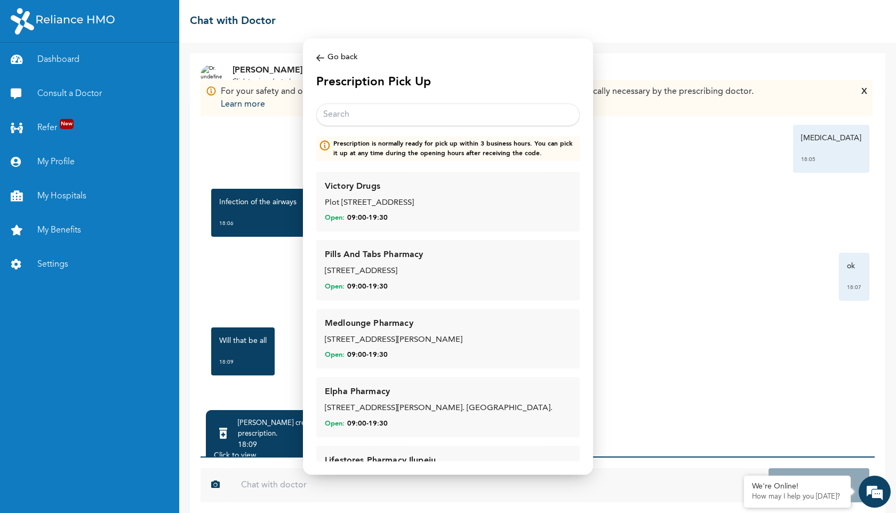
click at [390, 109] on input "text" at bounding box center [447, 114] width 263 height 22
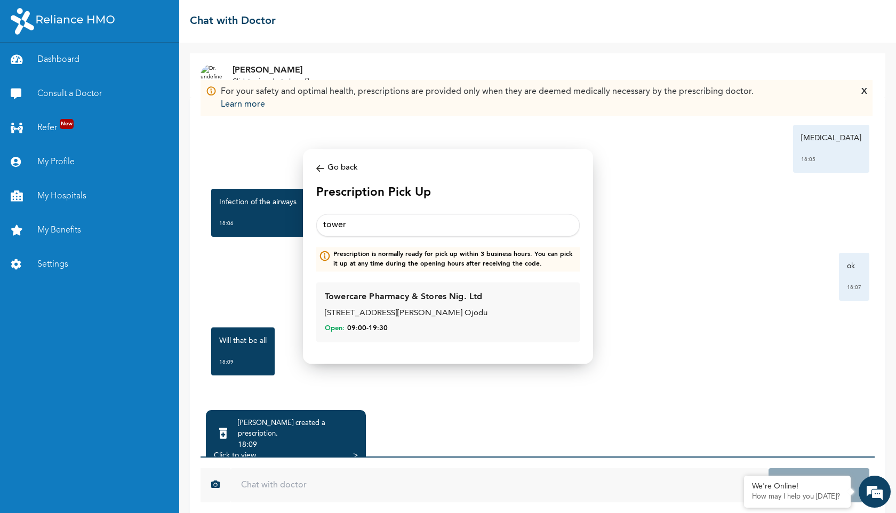
type input "tower"
click at [457, 315] on div "57, Odozi street, Sabo Ojodu" at bounding box center [448, 314] width 246 height 12
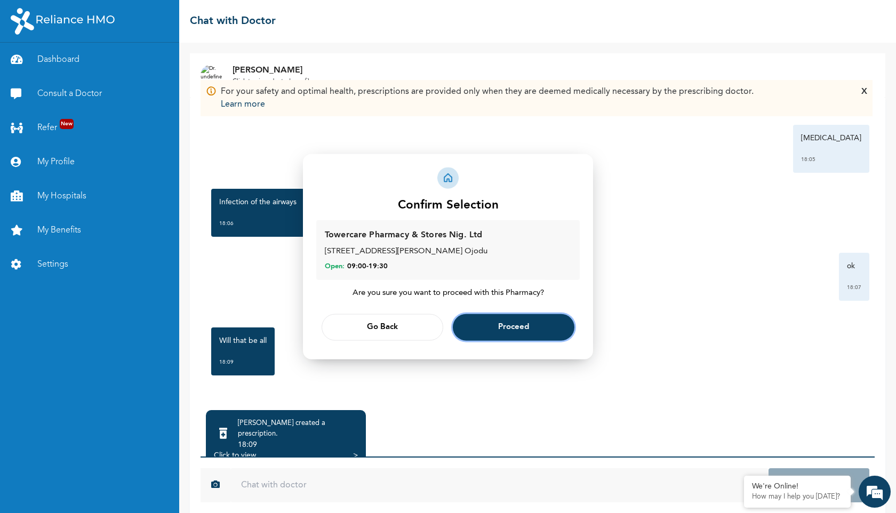
click at [504, 330] on span "Proceed" at bounding box center [513, 327] width 31 height 7
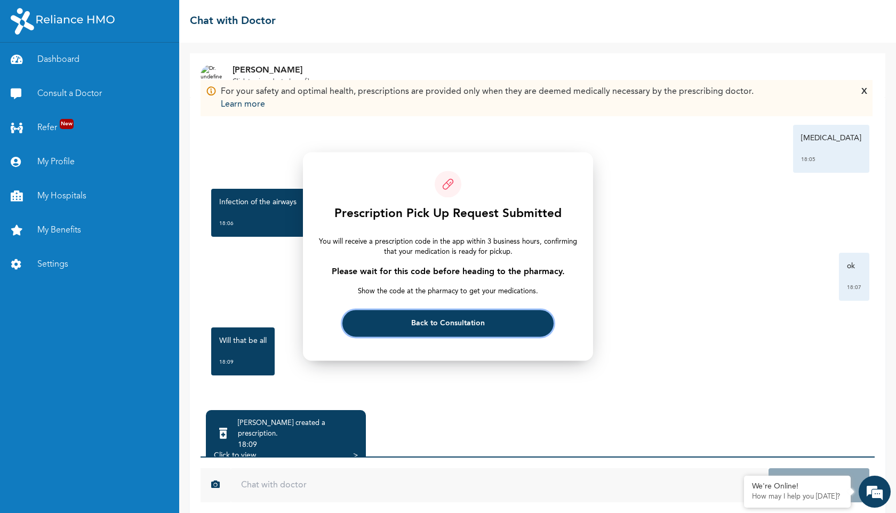
click at [444, 325] on span "Back to Consultation" at bounding box center [448, 323] width 74 height 7
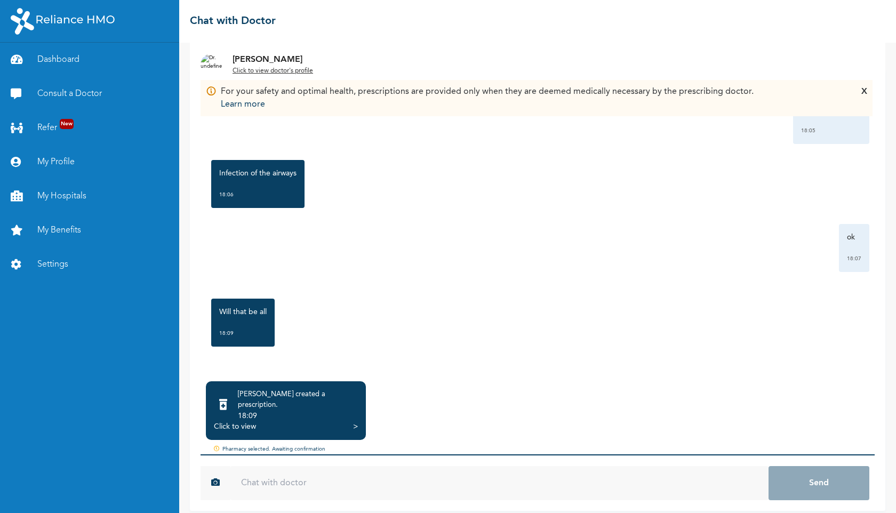
click at [301, 472] on input "text" at bounding box center [499, 483] width 538 height 34
type input "thanks"
click at [768, 466] on button "Send" at bounding box center [818, 483] width 101 height 34
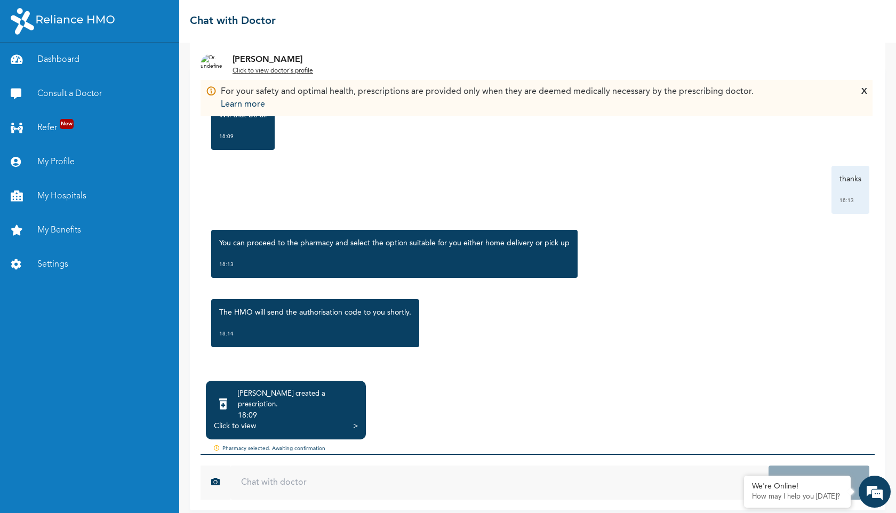
scroll to position [1567, 0]
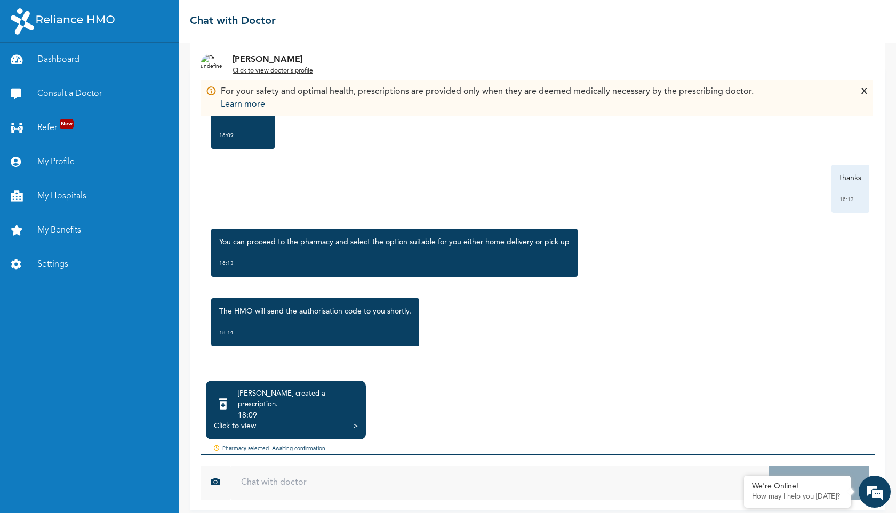
click at [375, 479] on input "text" at bounding box center [499, 482] width 538 height 34
type input "alright"
click at [768, 465] on button "Send" at bounding box center [818, 482] width 101 height 34
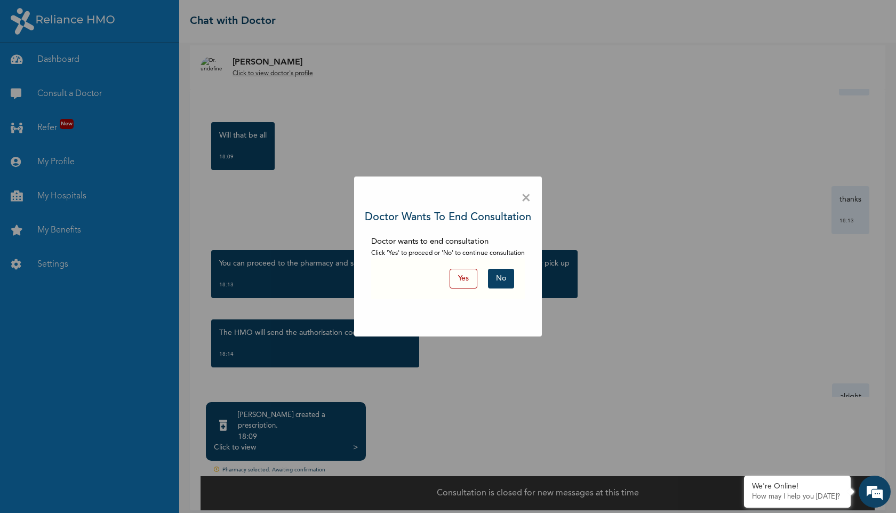
click at [463, 284] on button "Yes" at bounding box center [463, 279] width 28 height 20
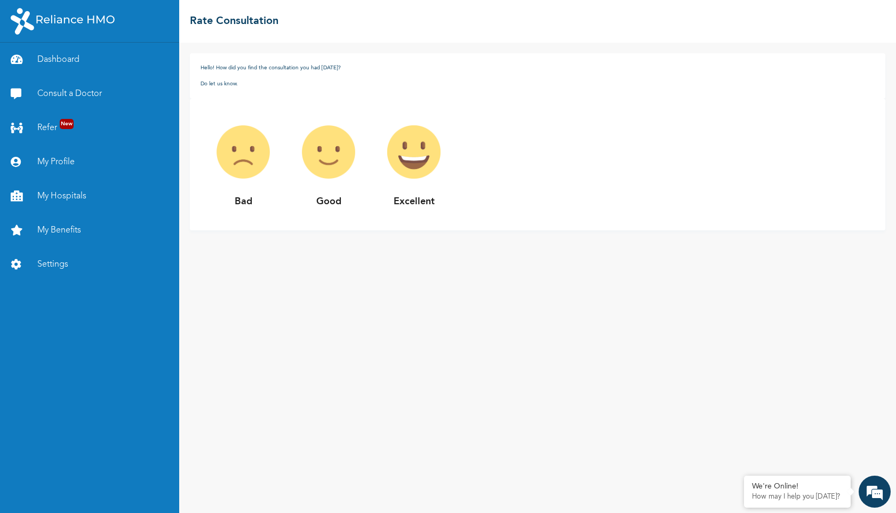
click at [410, 165] on img at bounding box center [413, 151] width 85 height 85
click at [426, 205] on p "Excellent" at bounding box center [413, 202] width 85 height 14
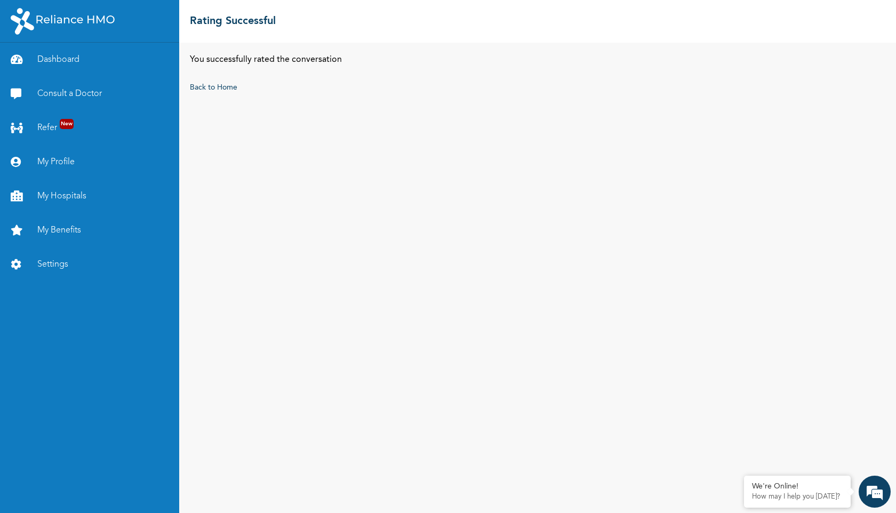
click at [419, 152] on div "You successfully rated the conversation Back to Home" at bounding box center [537, 278] width 716 height 470
